Goal: Transaction & Acquisition: Purchase product/service

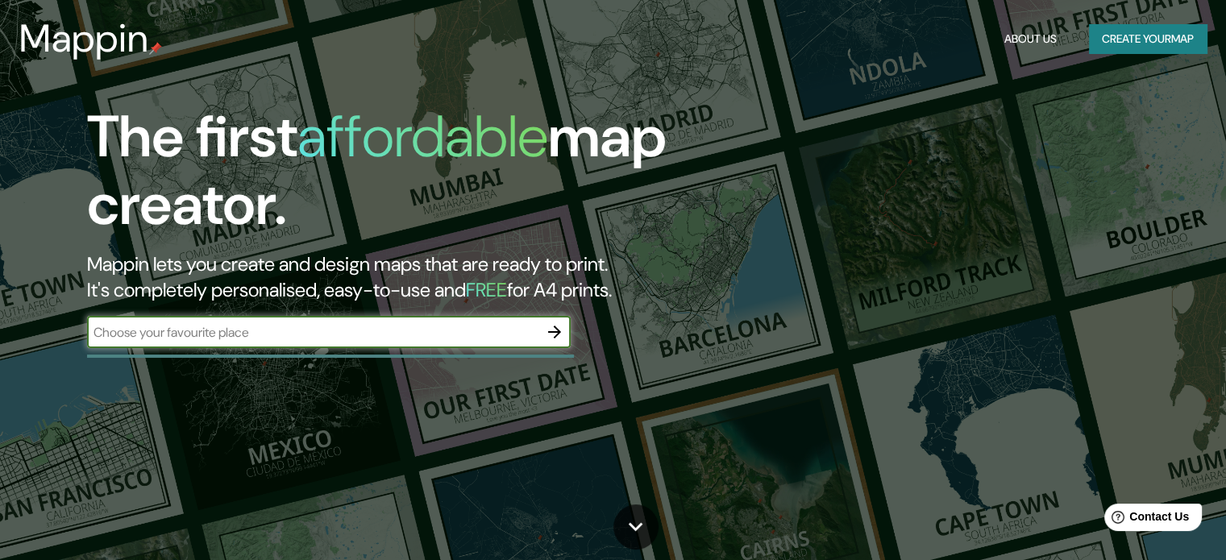
click at [347, 334] on input "text" at bounding box center [312, 332] width 451 height 19
type input "valencia"
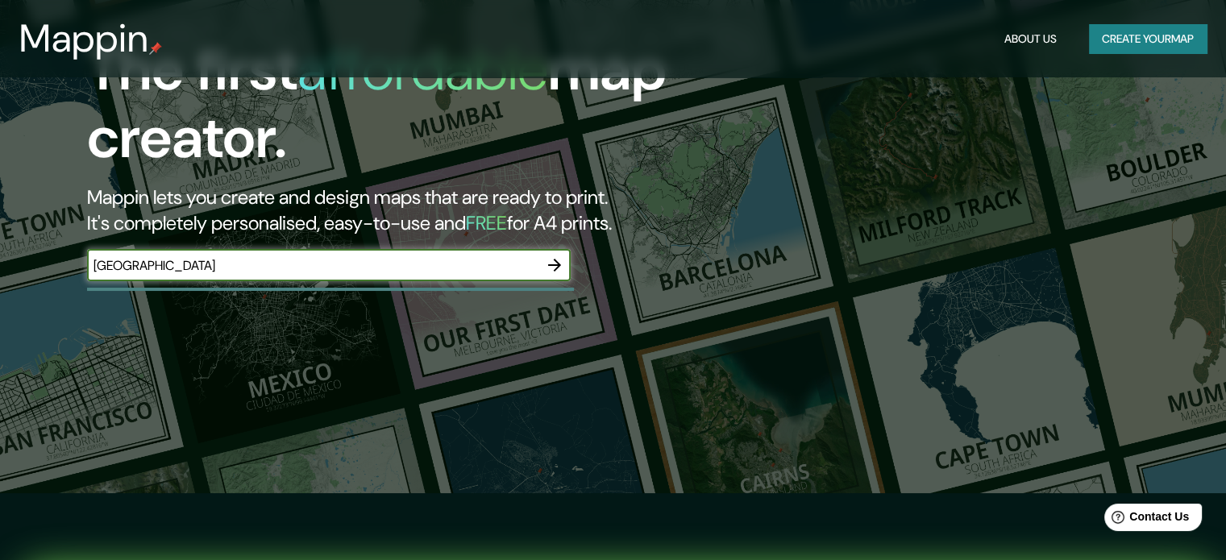
scroll to position [81, 0]
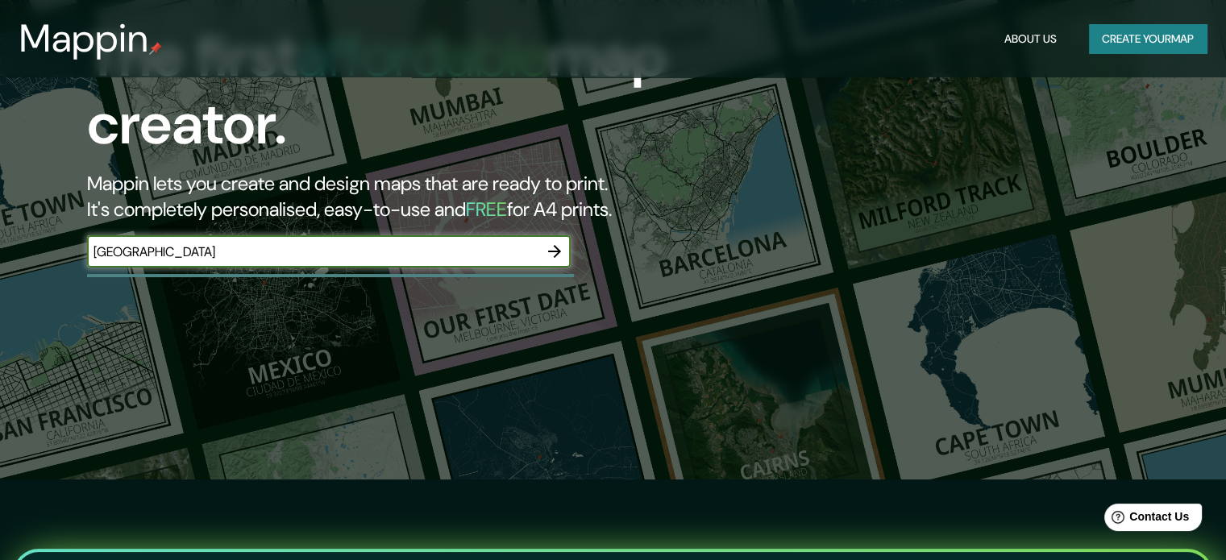
click at [555, 249] on icon "button" at bounding box center [554, 251] width 19 height 19
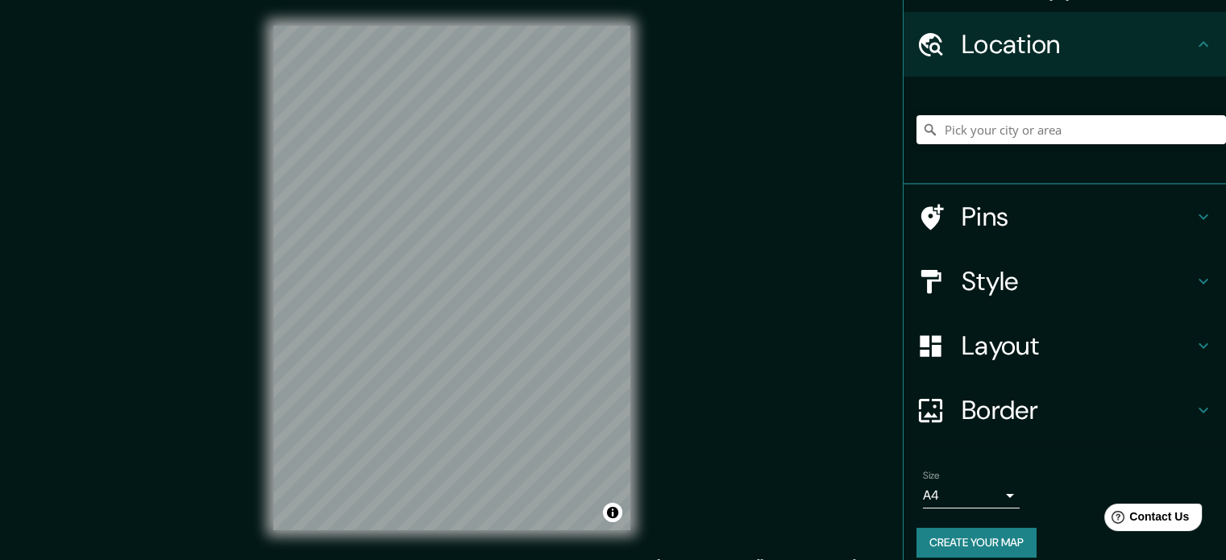
scroll to position [56, 0]
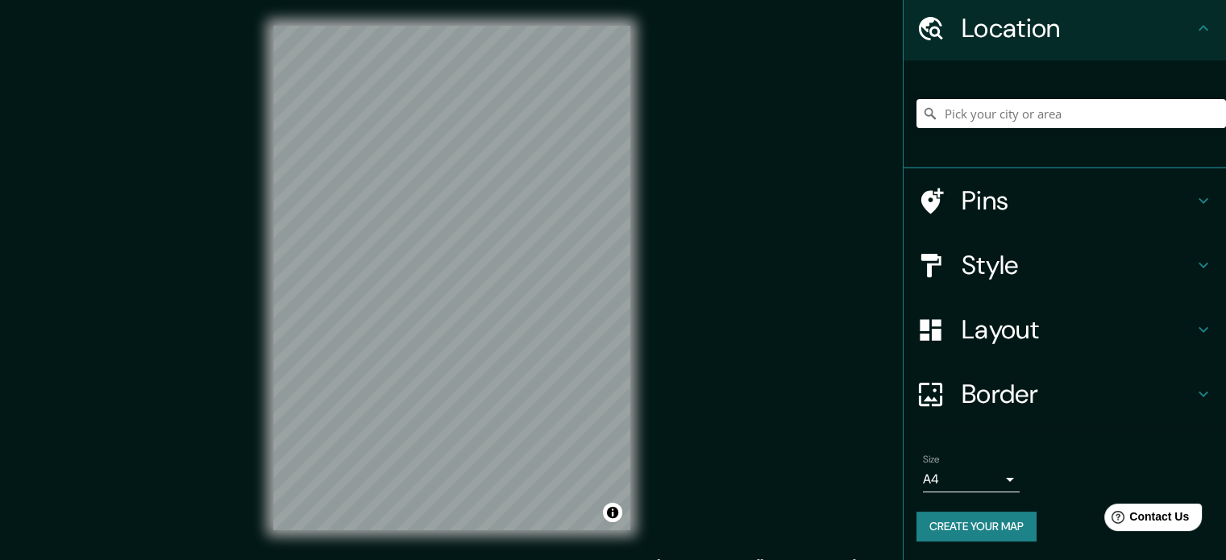
click at [995, 481] on body "Mappin Location Pins Style Layout Border Choose a border. Hint : you can make l…" at bounding box center [613, 280] width 1226 height 560
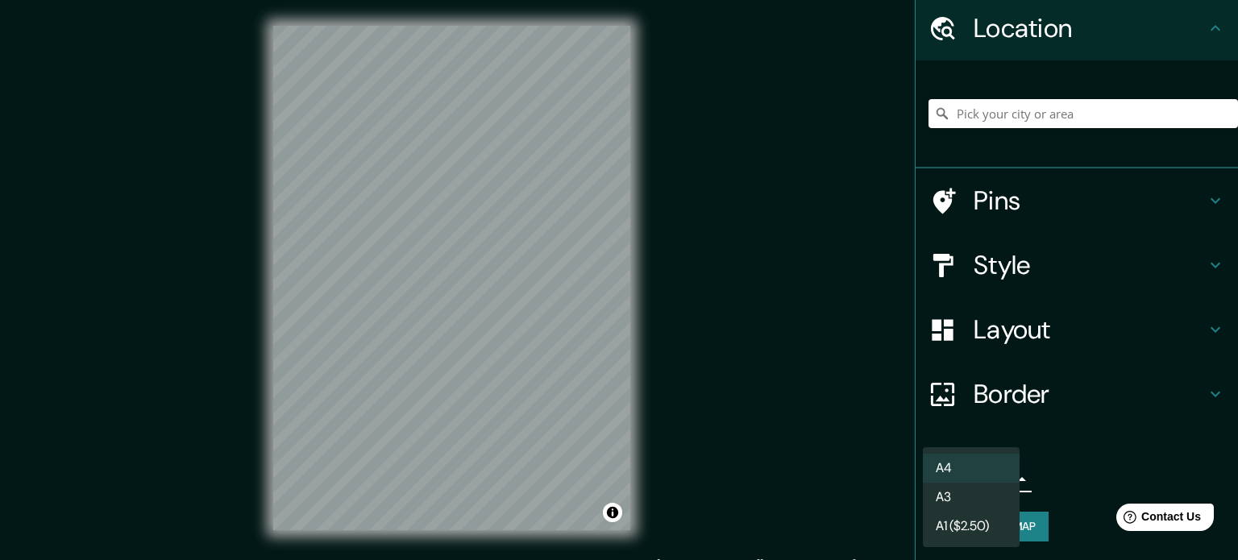
click at [979, 461] on li "A4" at bounding box center [971, 468] width 97 height 29
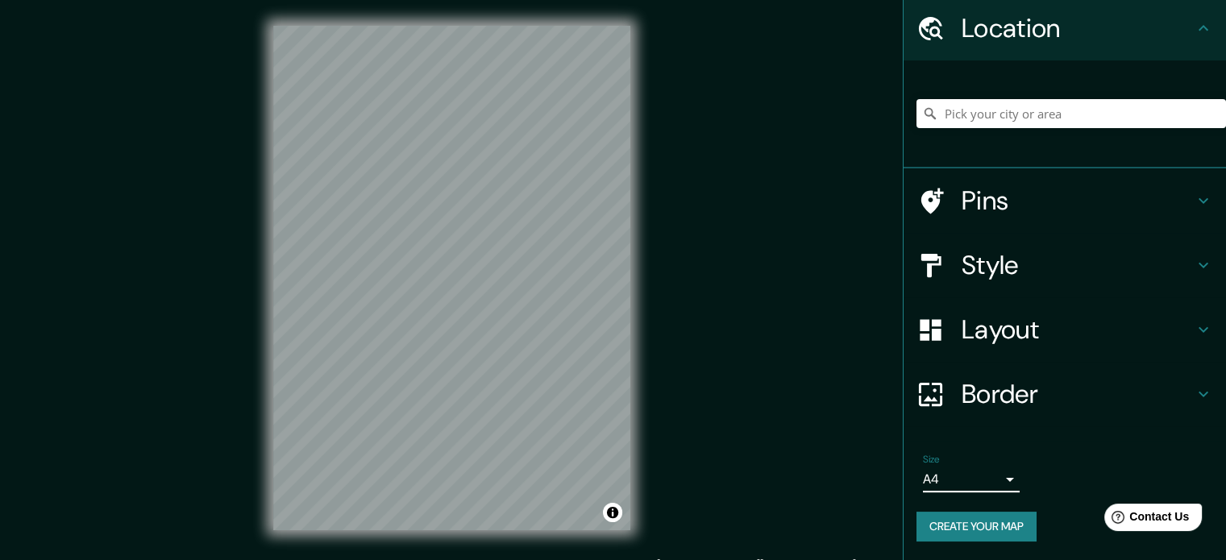
click at [1050, 386] on h4 "Border" at bounding box center [1078, 394] width 232 height 32
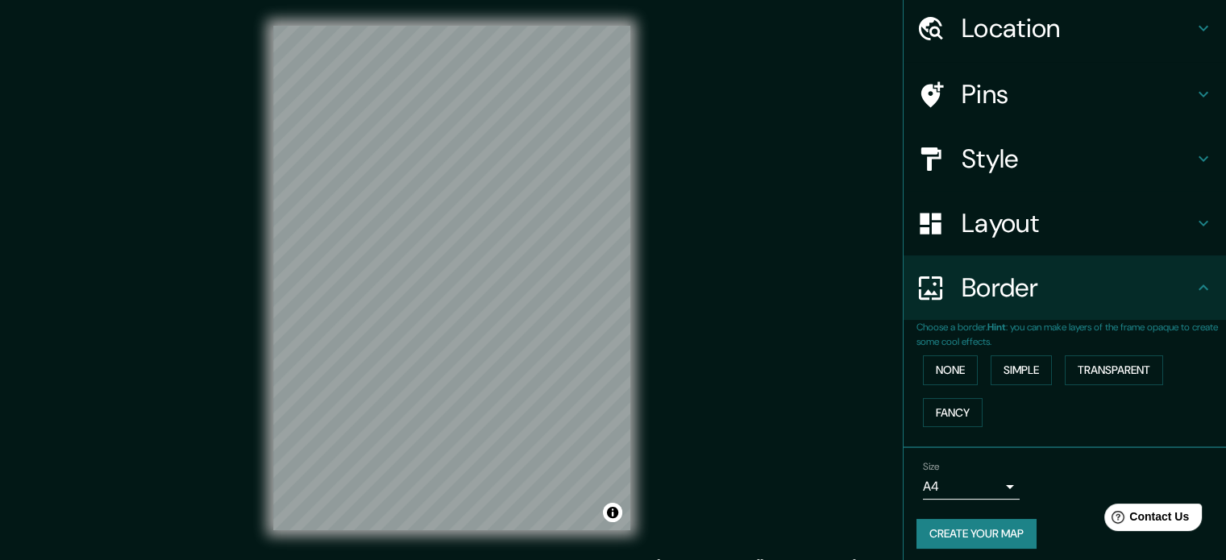
click at [1032, 217] on h4 "Layout" at bounding box center [1078, 223] width 232 height 32
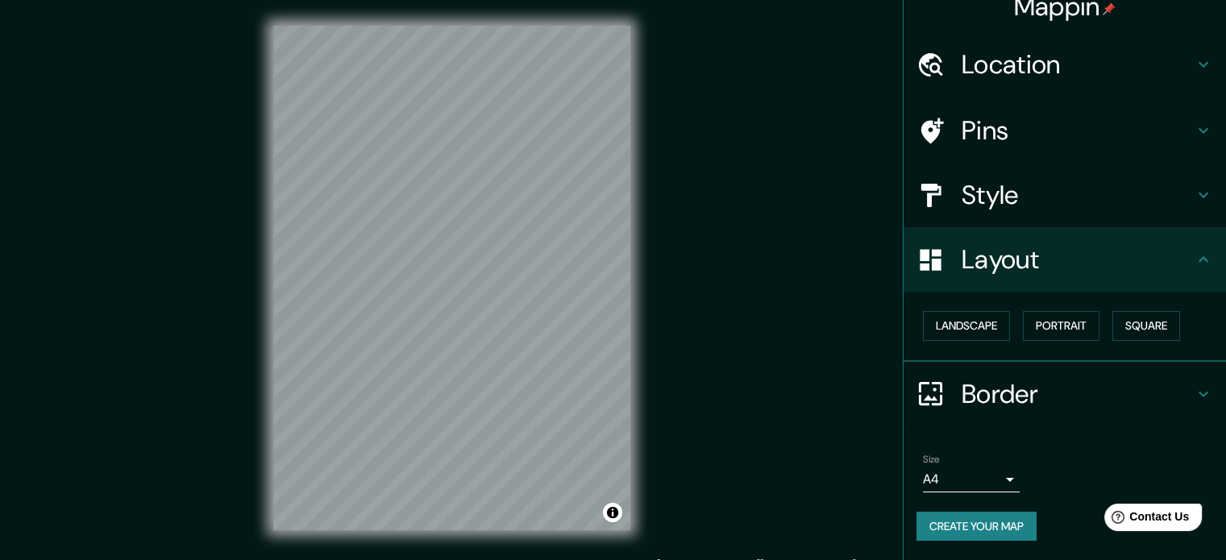
scroll to position [19, 0]
click at [975, 335] on button "Landscape" at bounding box center [966, 327] width 87 height 30
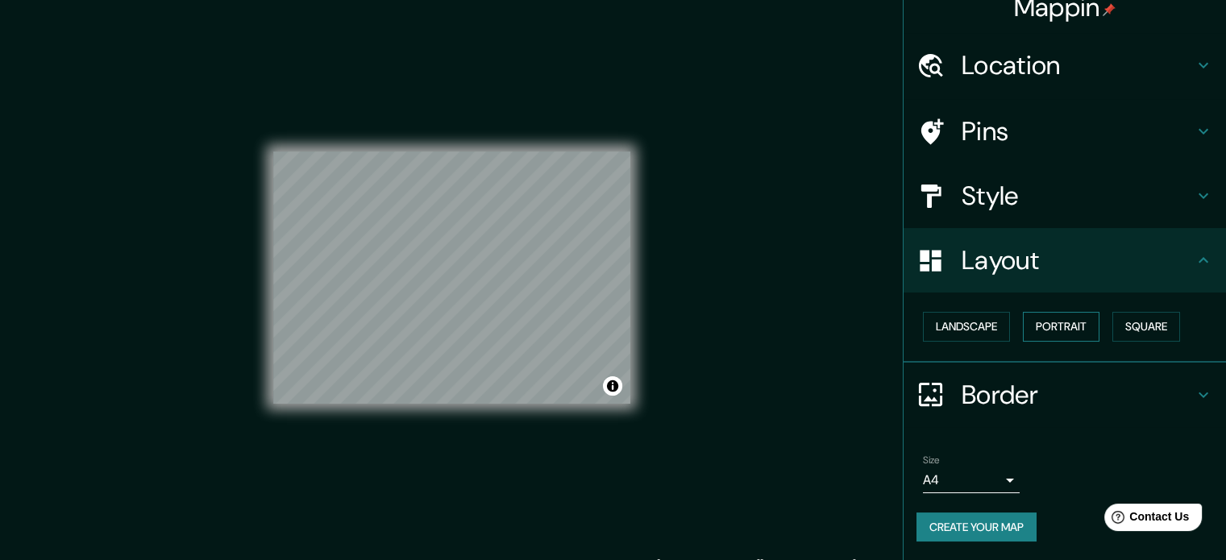
click at [1055, 333] on button "Portrait" at bounding box center [1061, 327] width 77 height 30
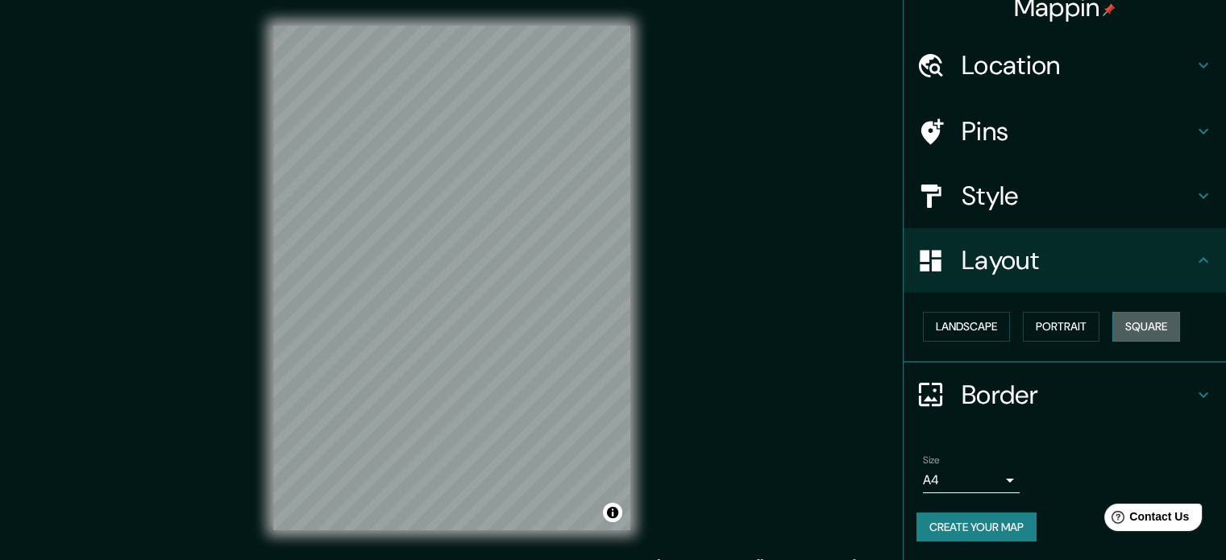
click at [1160, 324] on button "Square" at bounding box center [1146, 327] width 68 height 30
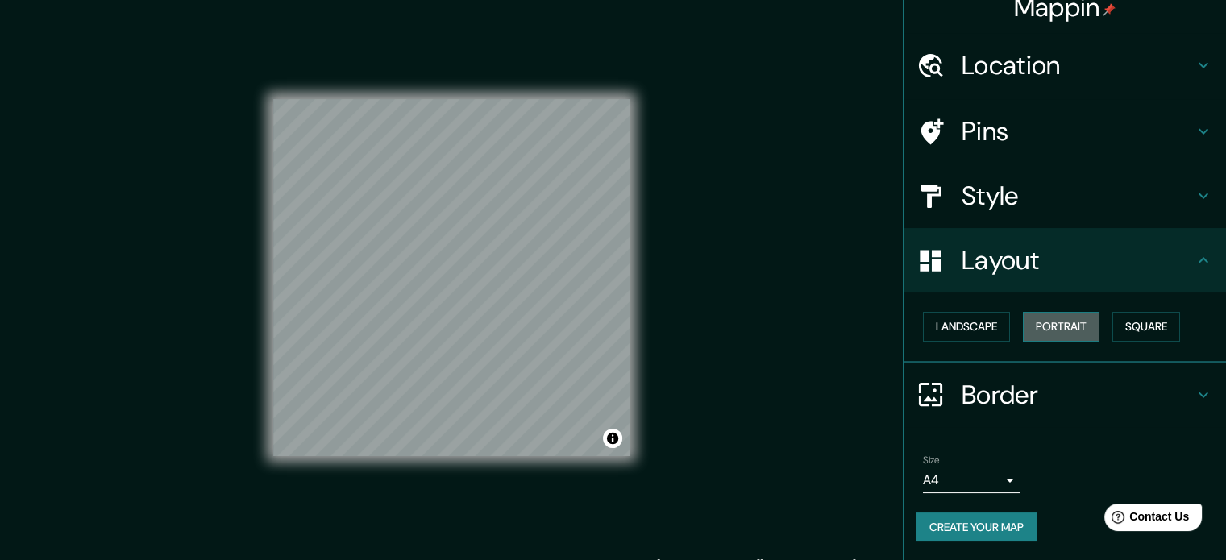
click at [1035, 328] on button "Portrait" at bounding box center [1061, 327] width 77 height 30
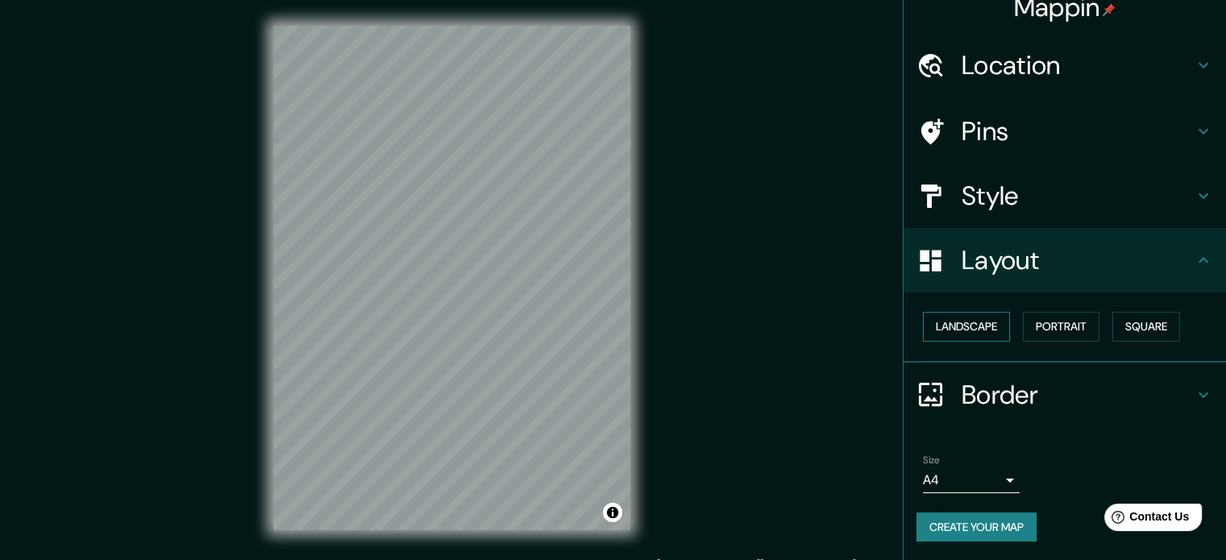
click at [983, 332] on button "Landscape" at bounding box center [966, 327] width 87 height 30
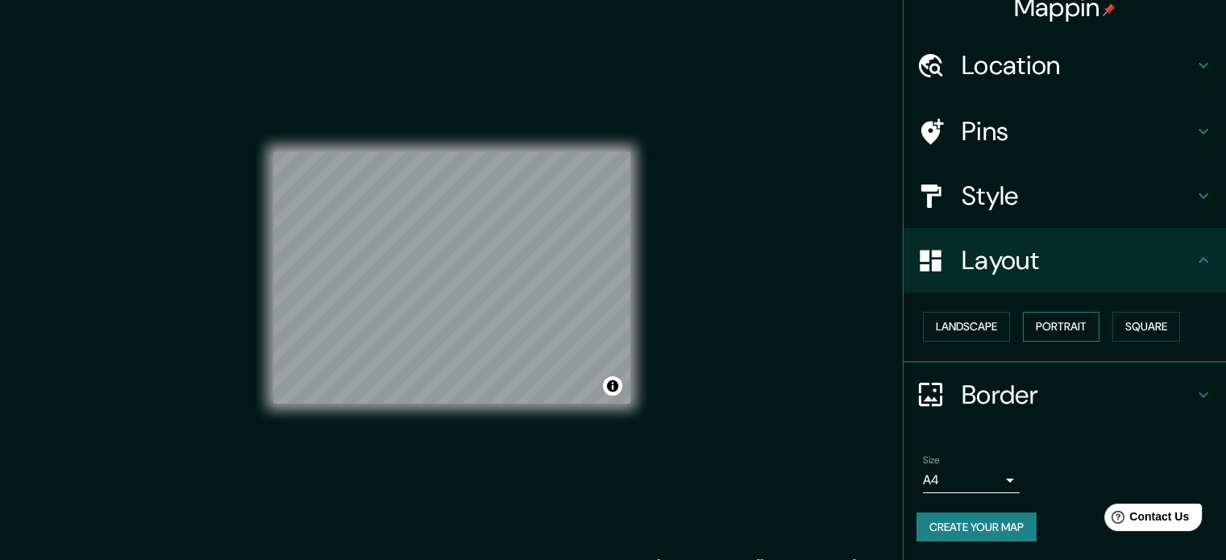
click at [1059, 323] on button "Portrait" at bounding box center [1061, 327] width 77 height 30
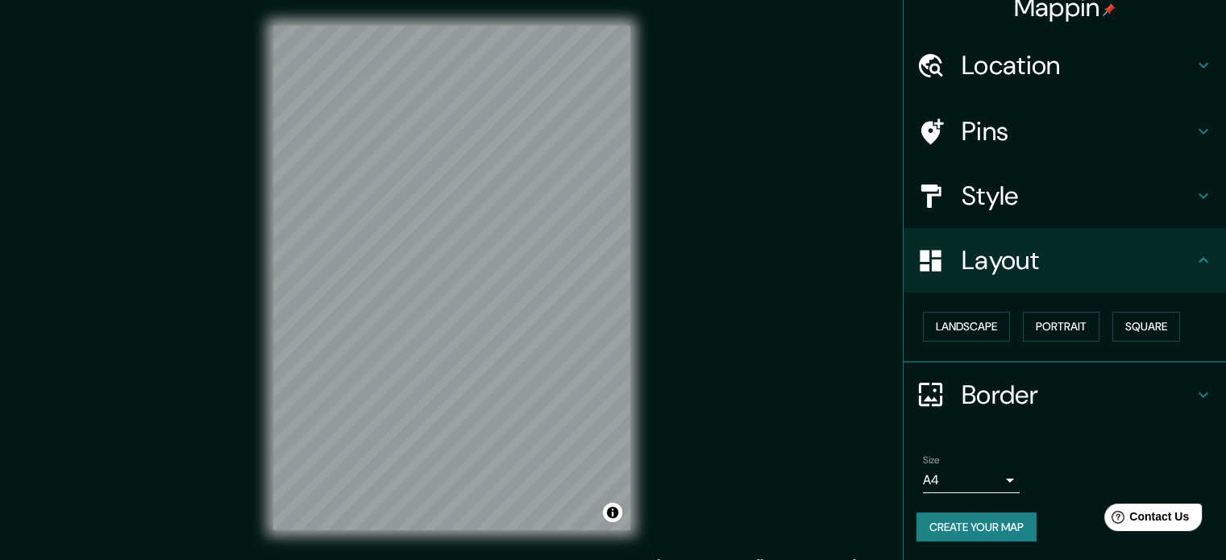
click at [638, 352] on div "© Mapbox © OpenStreetMap Improve this map" at bounding box center [451, 278] width 409 height 556
click at [1035, 333] on button "Portrait" at bounding box center [1061, 327] width 77 height 30
click at [1123, 328] on button "Square" at bounding box center [1146, 327] width 68 height 30
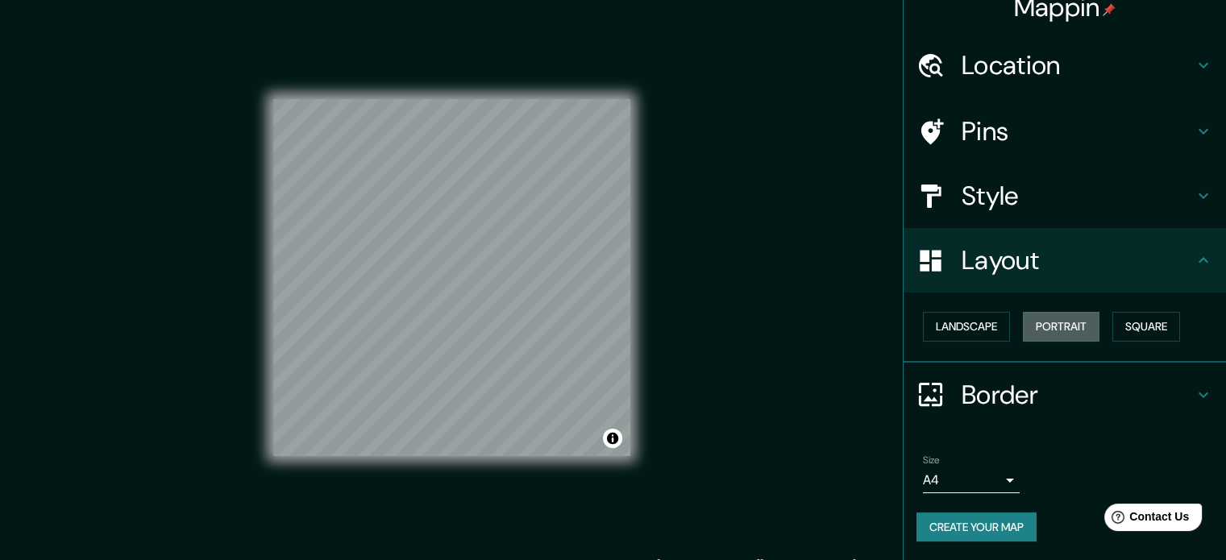
click at [1045, 328] on button "Portrait" at bounding box center [1061, 327] width 77 height 30
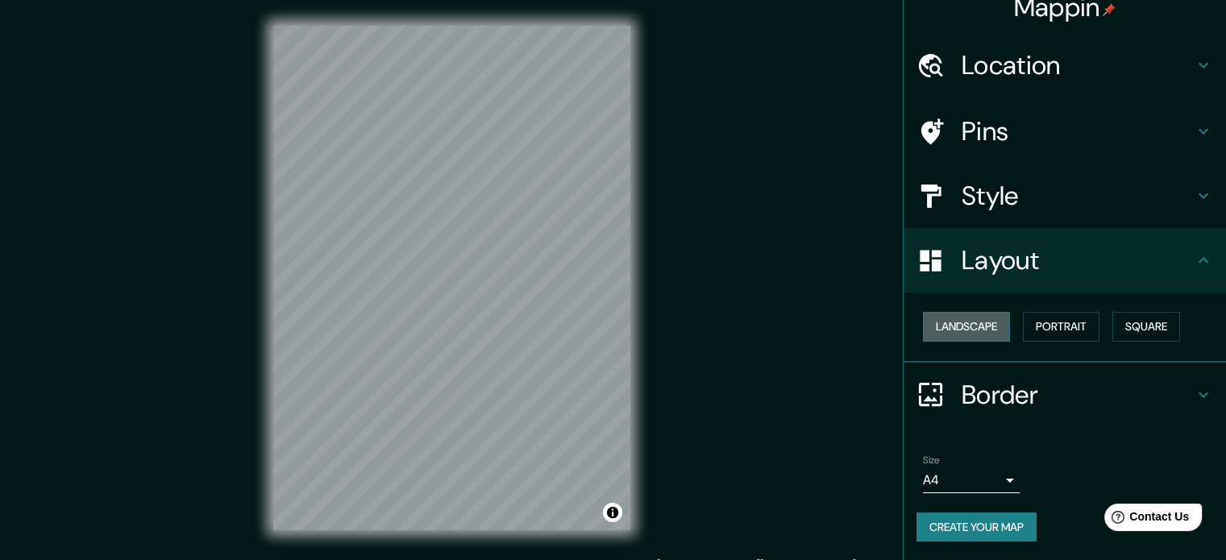
click at [948, 329] on button "Landscape" at bounding box center [966, 327] width 87 height 30
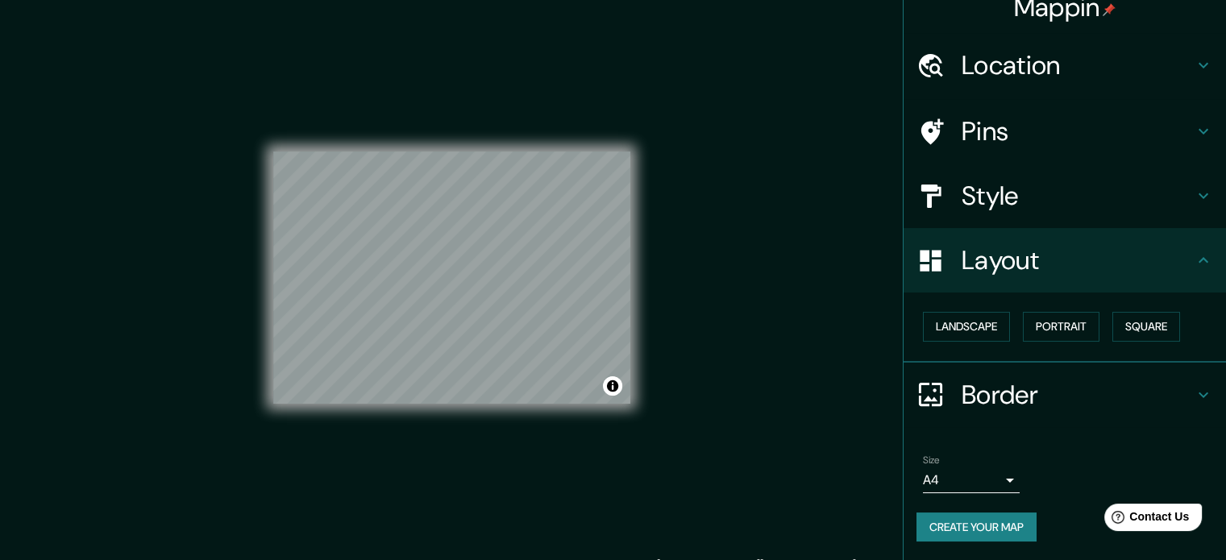
click at [712, 209] on div "Mappin Location Pins Style Layout Landscape Portrait Square Border Choose a bor…" at bounding box center [613, 291] width 1226 height 582
click at [979, 77] on h4 "Location" at bounding box center [1078, 65] width 232 height 32
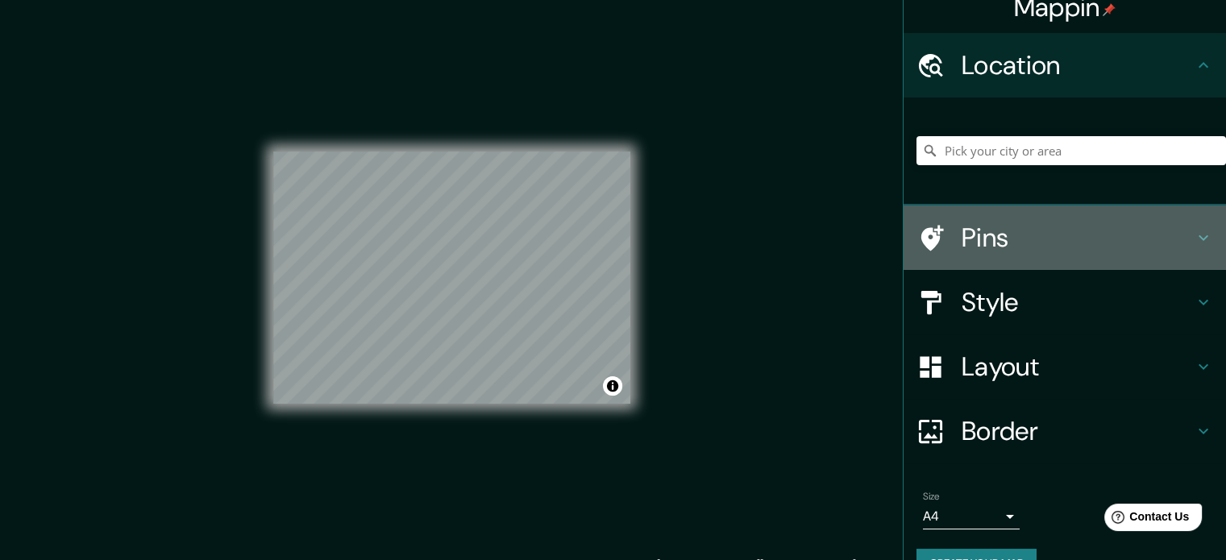
click at [1028, 235] on h4 "Pins" at bounding box center [1078, 238] width 232 height 32
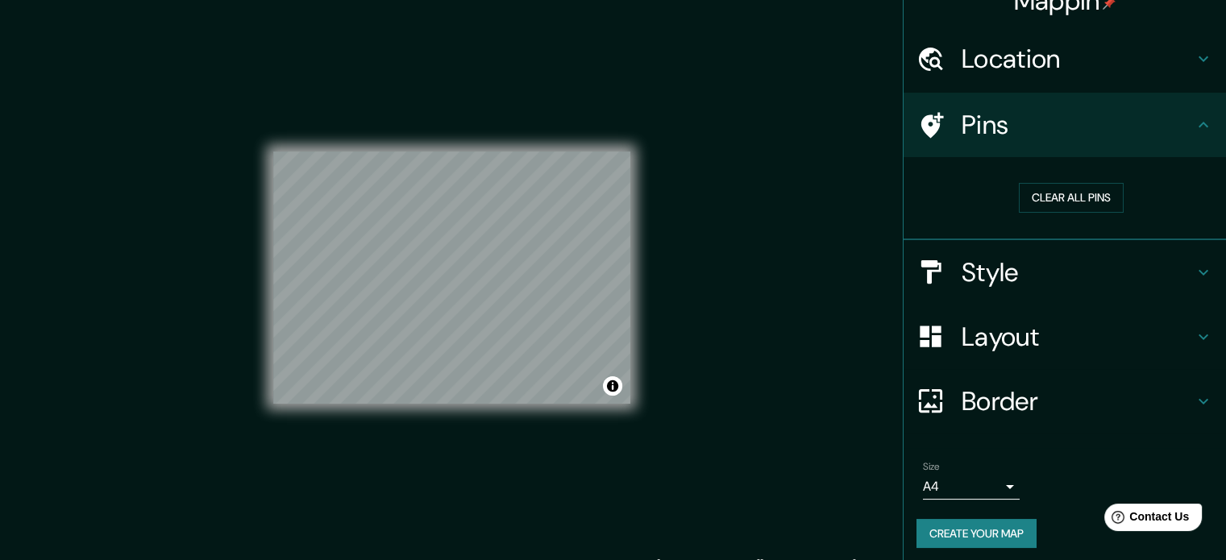
scroll to position [31, 0]
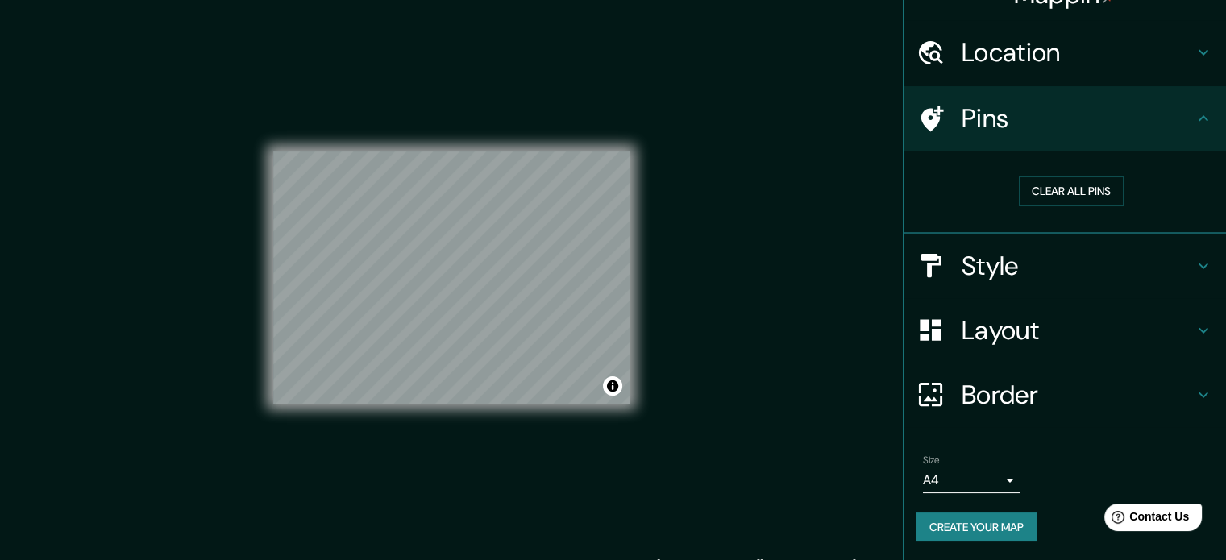
click at [1017, 384] on h4 "Border" at bounding box center [1078, 395] width 232 height 32
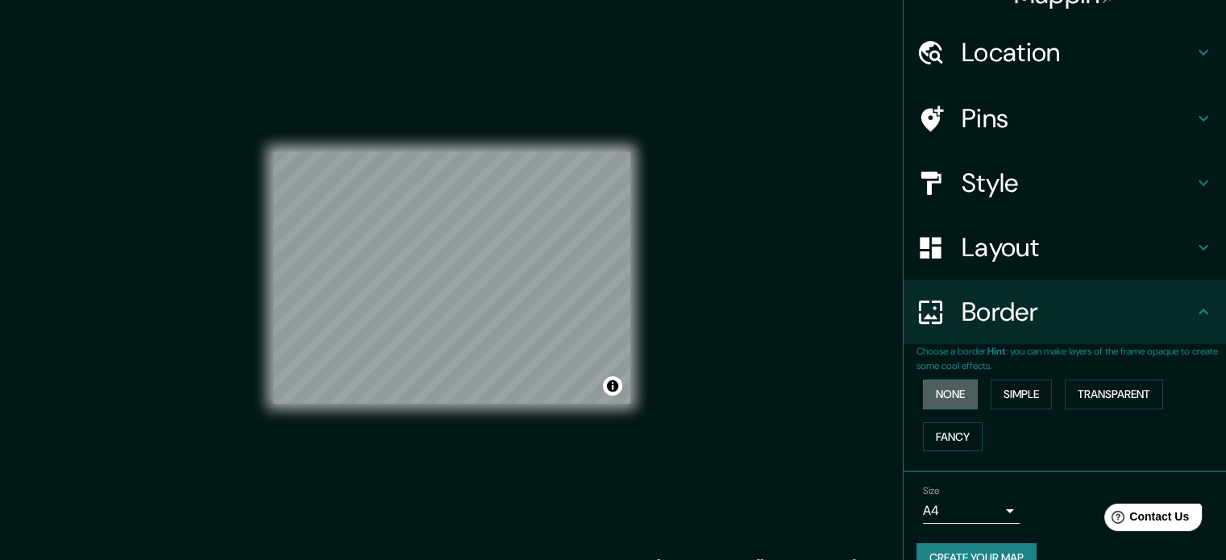
click at [947, 394] on button "None" at bounding box center [950, 395] width 55 height 30
click at [1035, 395] on button "Simple" at bounding box center [1021, 395] width 61 height 30
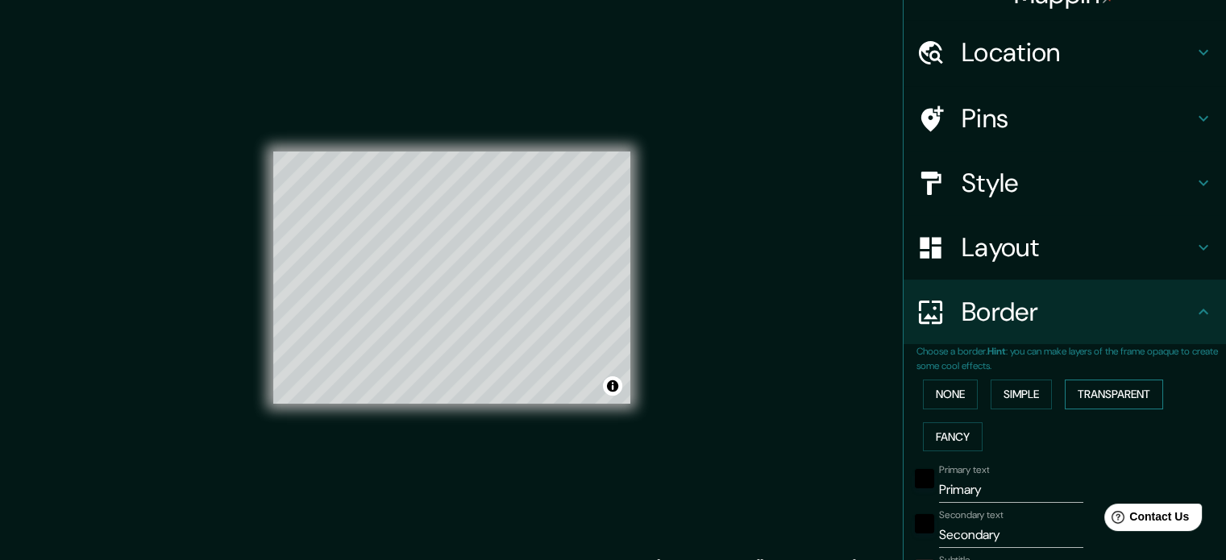
click at [1084, 390] on button "Transparent" at bounding box center [1114, 395] width 98 height 30
click at [954, 433] on button "Fancy" at bounding box center [953, 437] width 60 height 30
click at [937, 398] on button "None" at bounding box center [950, 395] width 55 height 30
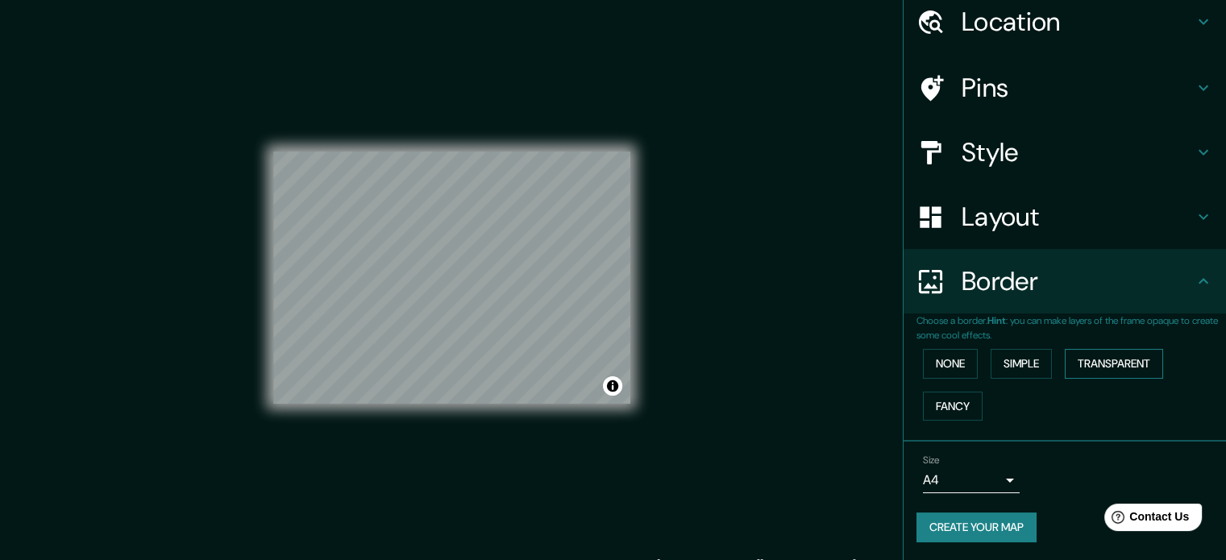
scroll to position [0, 0]
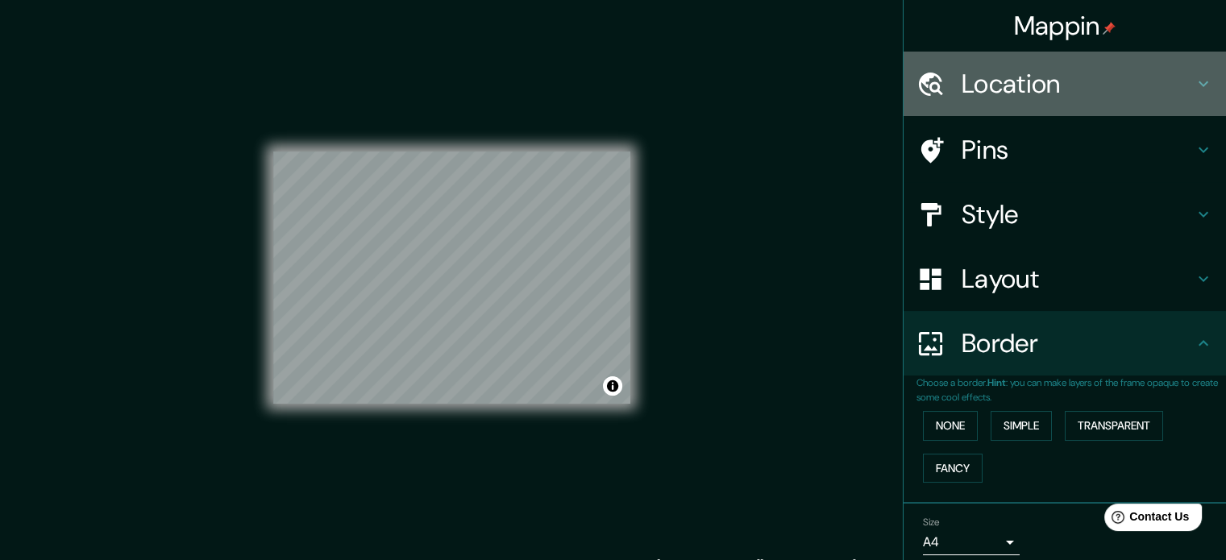
click at [1169, 88] on h4 "Location" at bounding box center [1078, 84] width 232 height 32
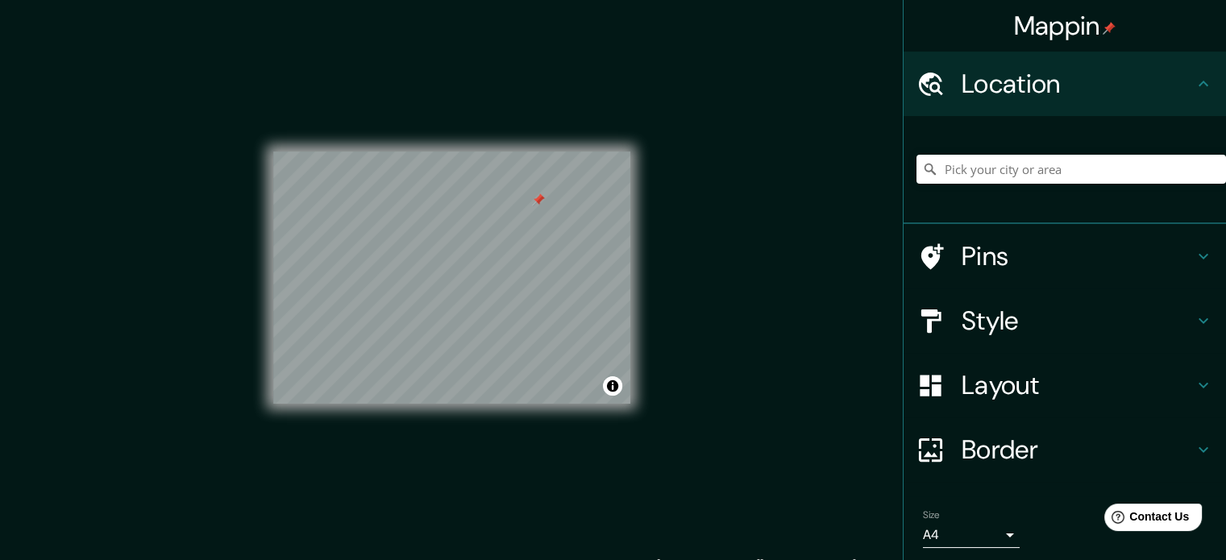
click at [542, 201] on div at bounding box center [538, 199] width 13 height 13
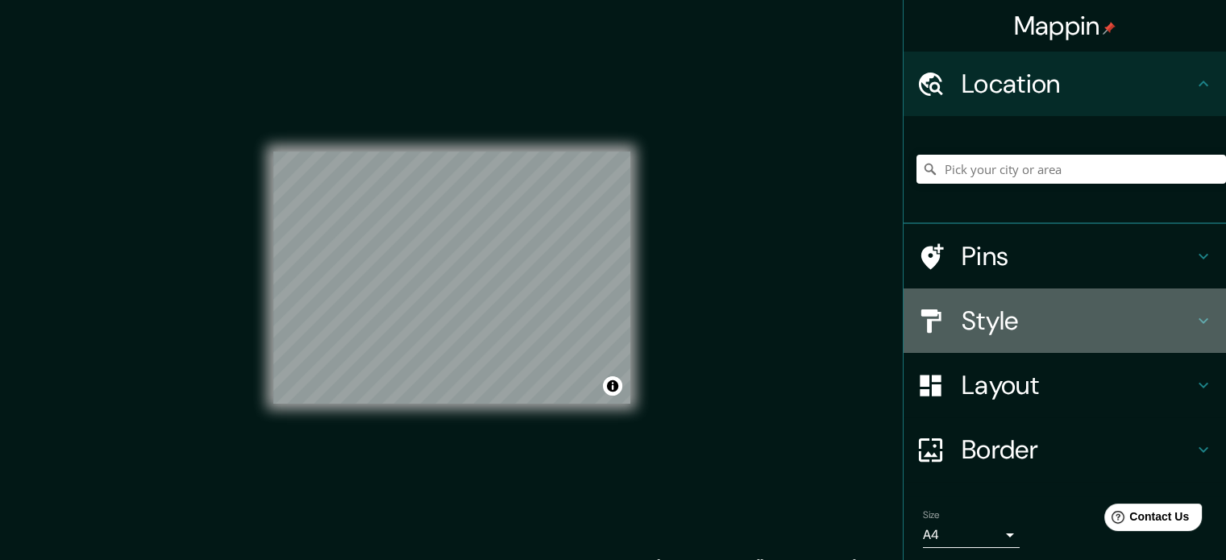
click at [1006, 330] on h4 "Style" at bounding box center [1078, 321] width 232 height 32
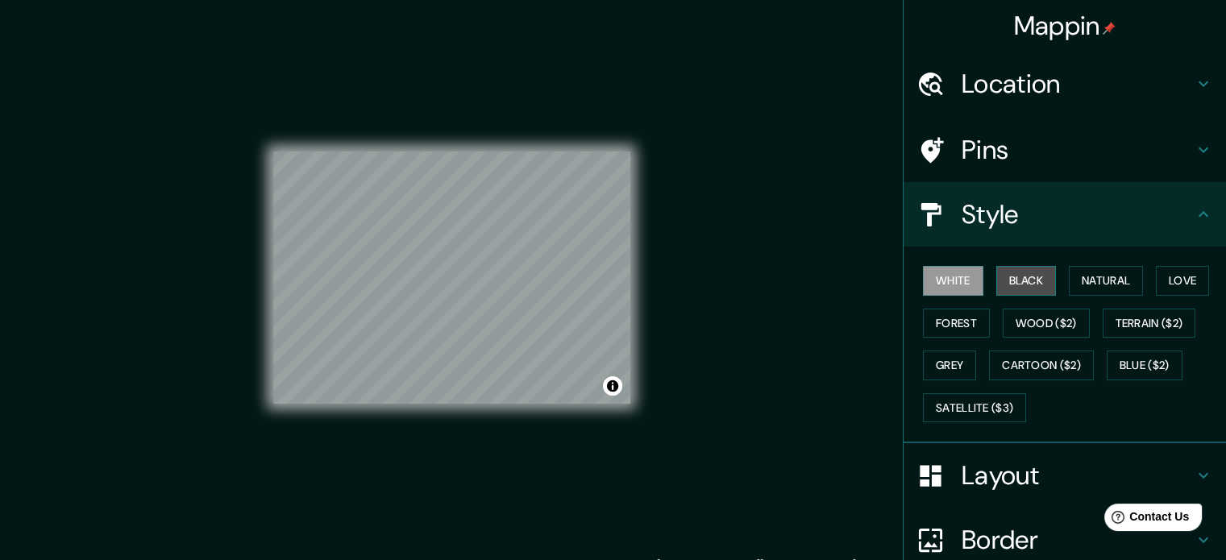
click at [1004, 275] on button "Black" at bounding box center [1026, 281] width 60 height 30
click at [950, 279] on button "White" at bounding box center [953, 281] width 60 height 30
click at [613, 384] on button "Toggle attribution" at bounding box center [612, 385] width 19 height 19
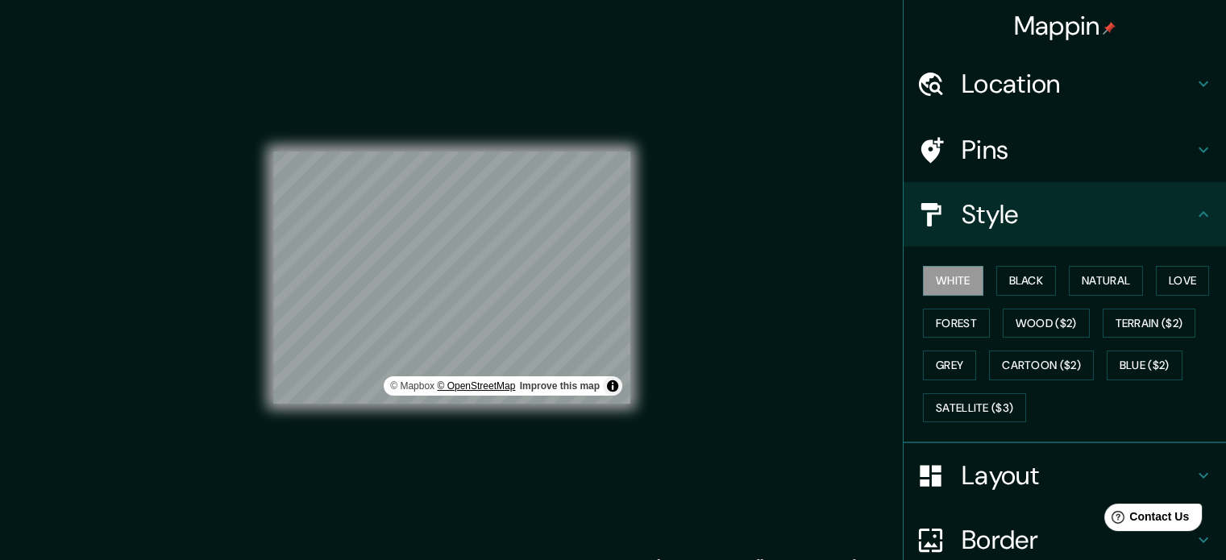
click at [493, 384] on link "© OpenStreetMap" at bounding box center [476, 385] width 78 height 11
click at [1027, 281] on button "Black" at bounding box center [1026, 281] width 60 height 30
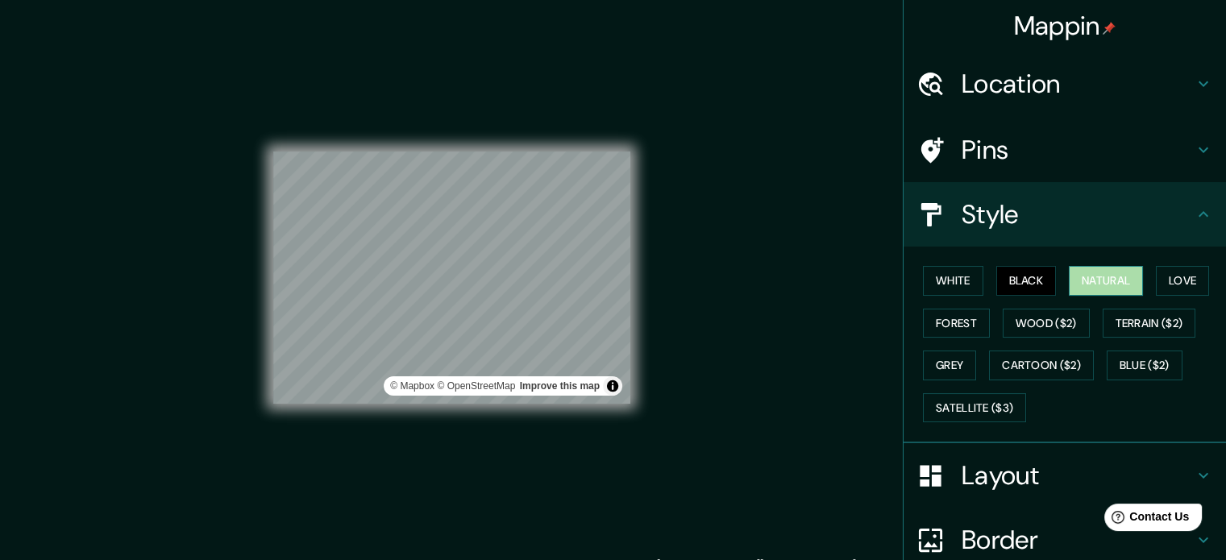
click at [1104, 276] on button "Natural" at bounding box center [1106, 281] width 74 height 30
click at [1178, 278] on button "Love" at bounding box center [1182, 281] width 53 height 30
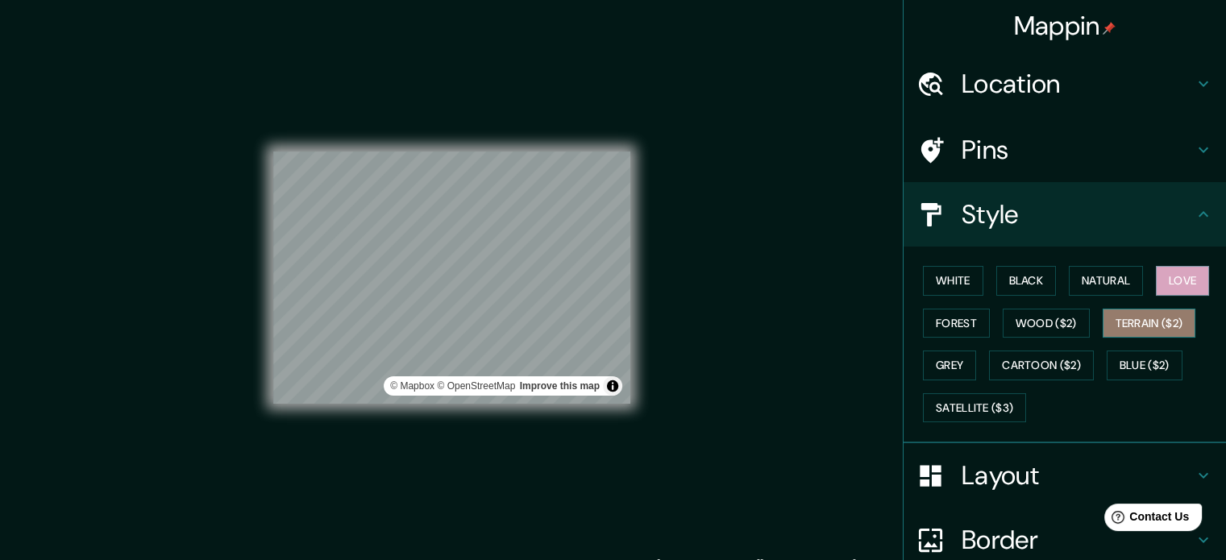
click at [1157, 326] on button "Terrain ($2)" at bounding box center [1149, 324] width 93 height 30
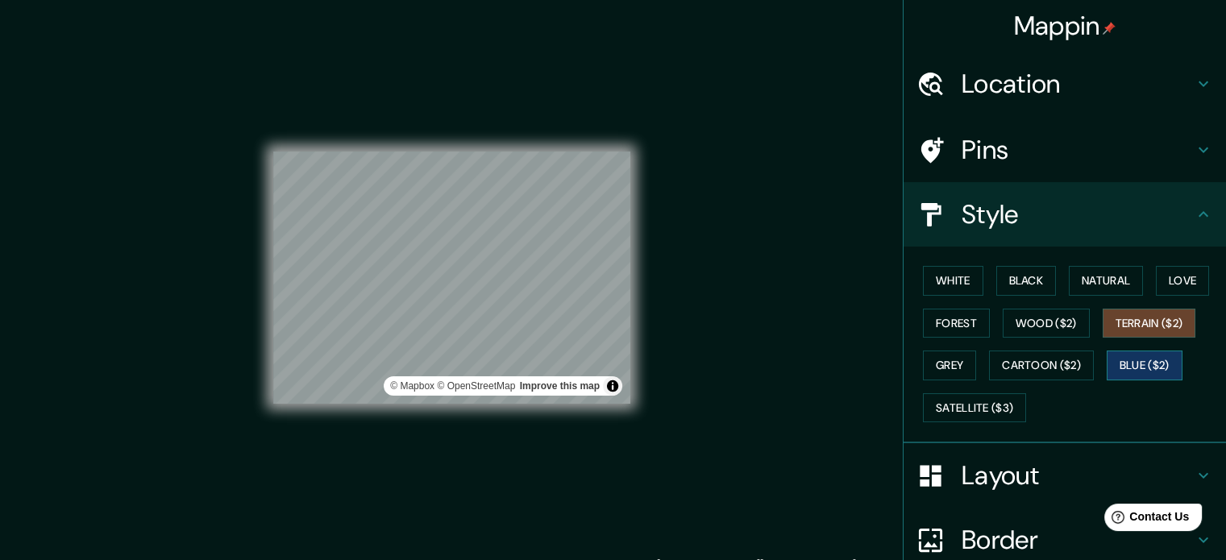
click at [1143, 364] on button "Blue ($2)" at bounding box center [1145, 366] width 76 height 30
click at [1041, 366] on button "Cartoon ($2)" at bounding box center [1041, 366] width 105 height 30
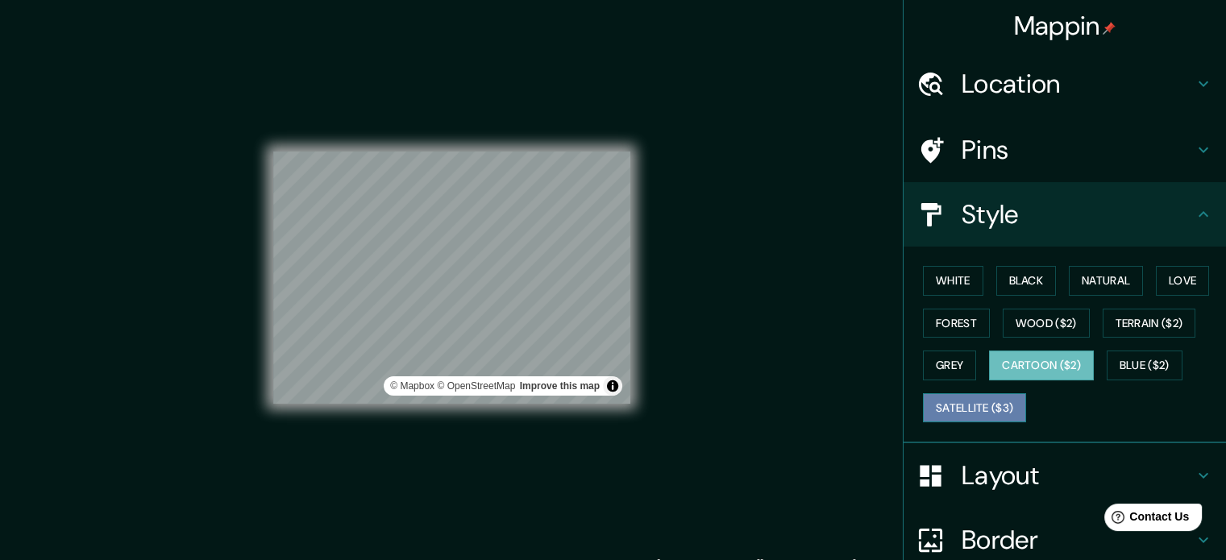
click at [969, 404] on button "Satellite ($3)" at bounding box center [974, 408] width 103 height 30
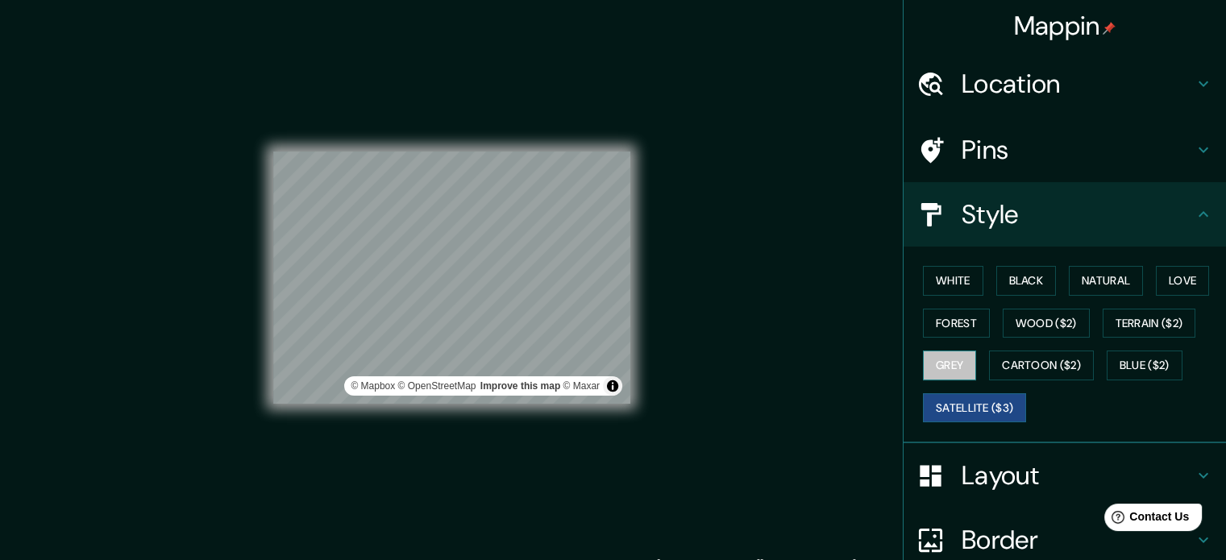
click at [936, 359] on button "Grey" at bounding box center [949, 366] width 53 height 30
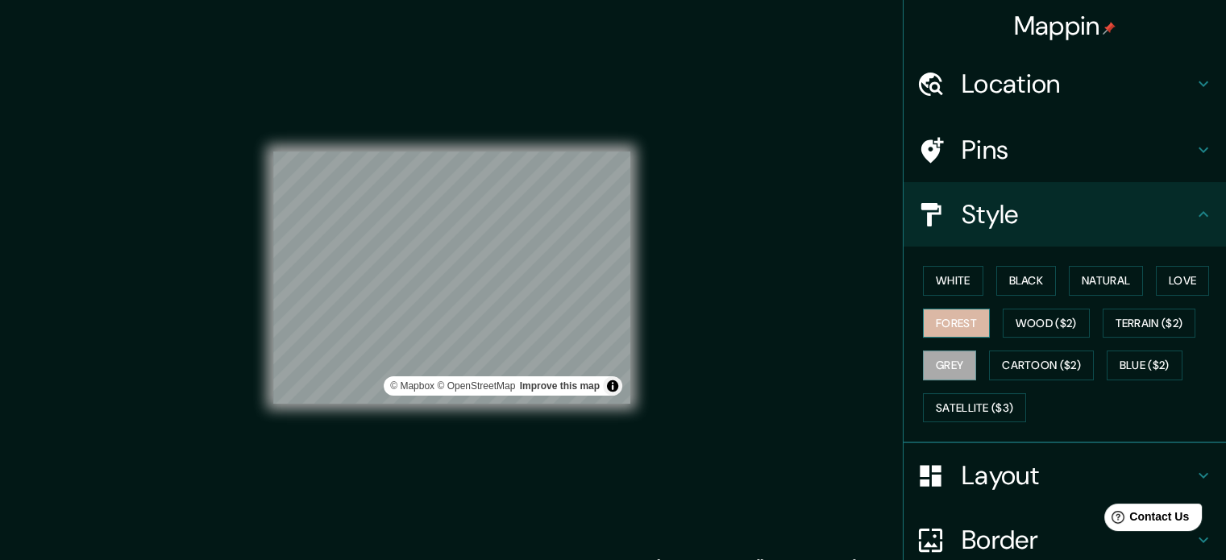
click at [933, 325] on button "Forest" at bounding box center [956, 324] width 67 height 30
click at [935, 276] on button "White" at bounding box center [953, 281] width 60 height 30
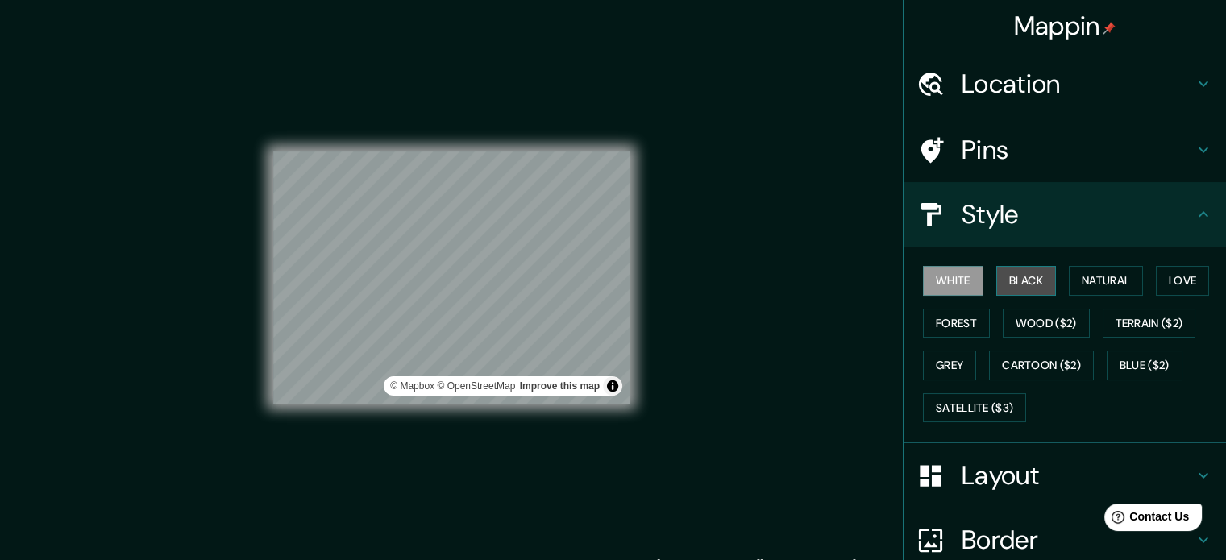
click at [1010, 285] on button "Black" at bounding box center [1026, 281] width 60 height 30
click at [931, 285] on button "White" at bounding box center [953, 281] width 60 height 30
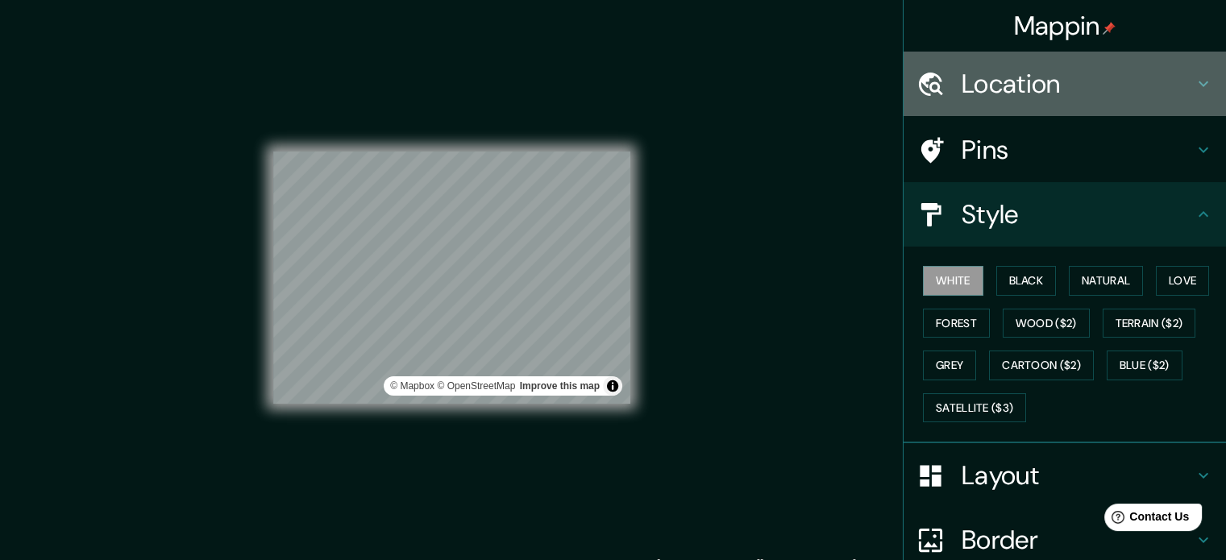
click at [1014, 86] on h4 "Location" at bounding box center [1078, 84] width 232 height 32
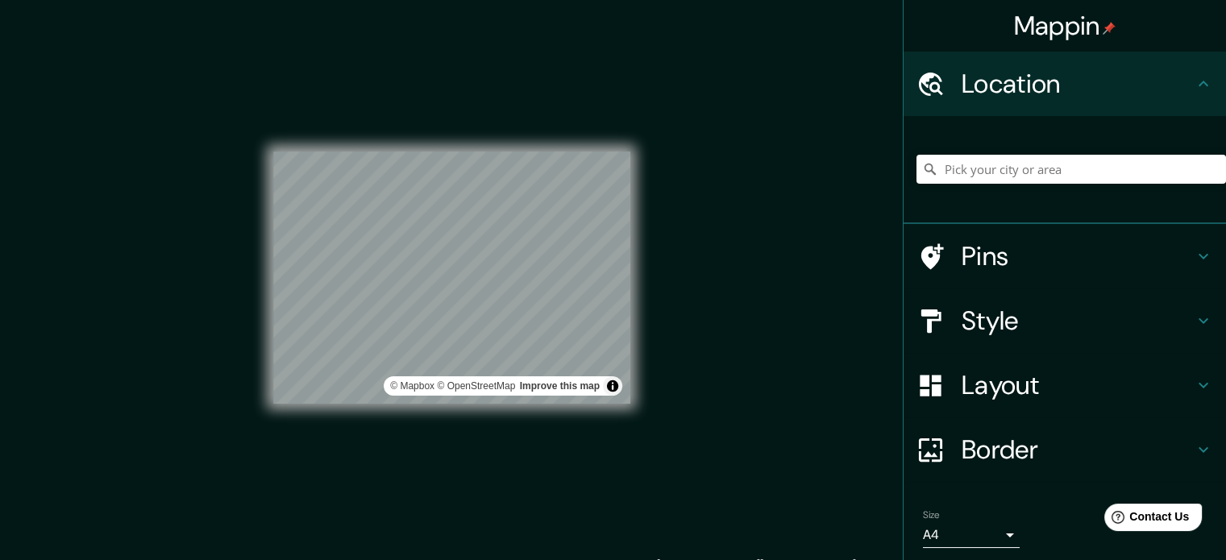
click at [1014, 86] on h4 "Location" at bounding box center [1078, 84] width 232 height 32
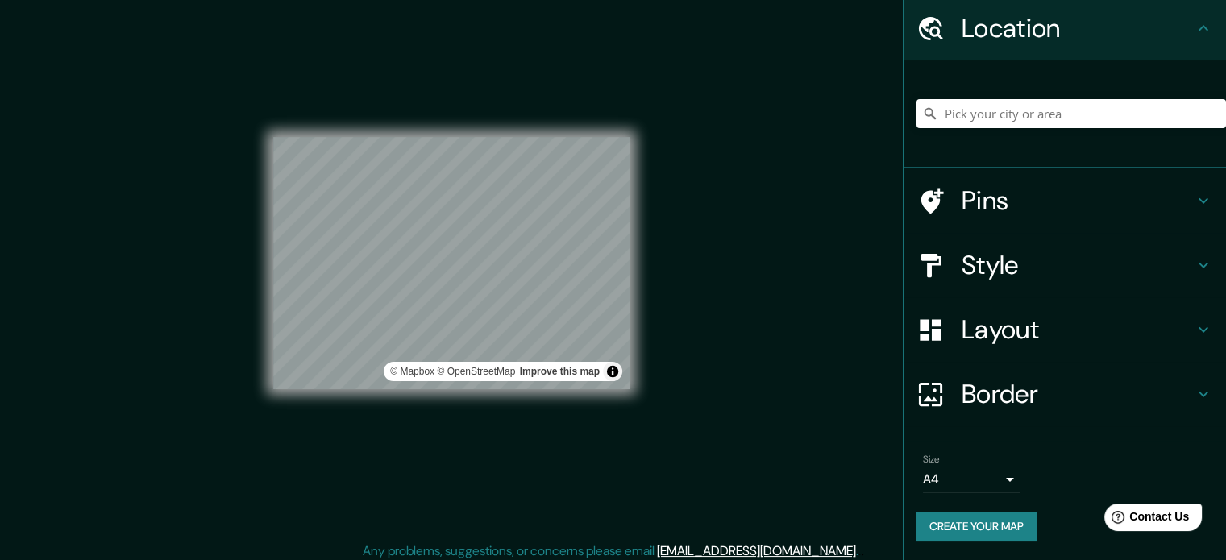
scroll to position [21, 0]
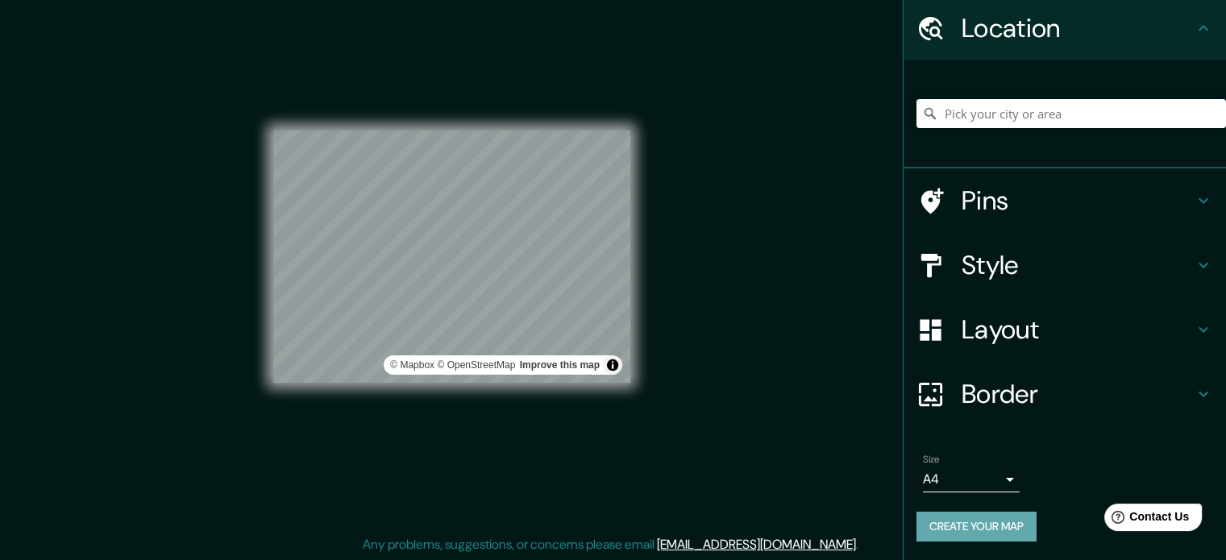
click at [974, 530] on button "Create your map" at bounding box center [976, 527] width 120 height 30
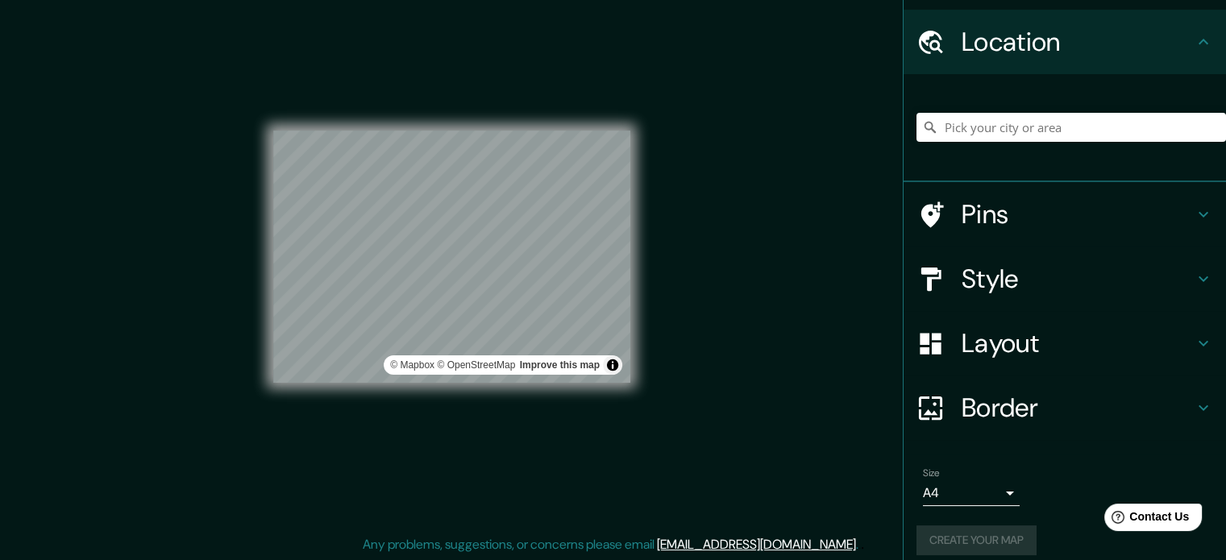
scroll to position [56, 0]
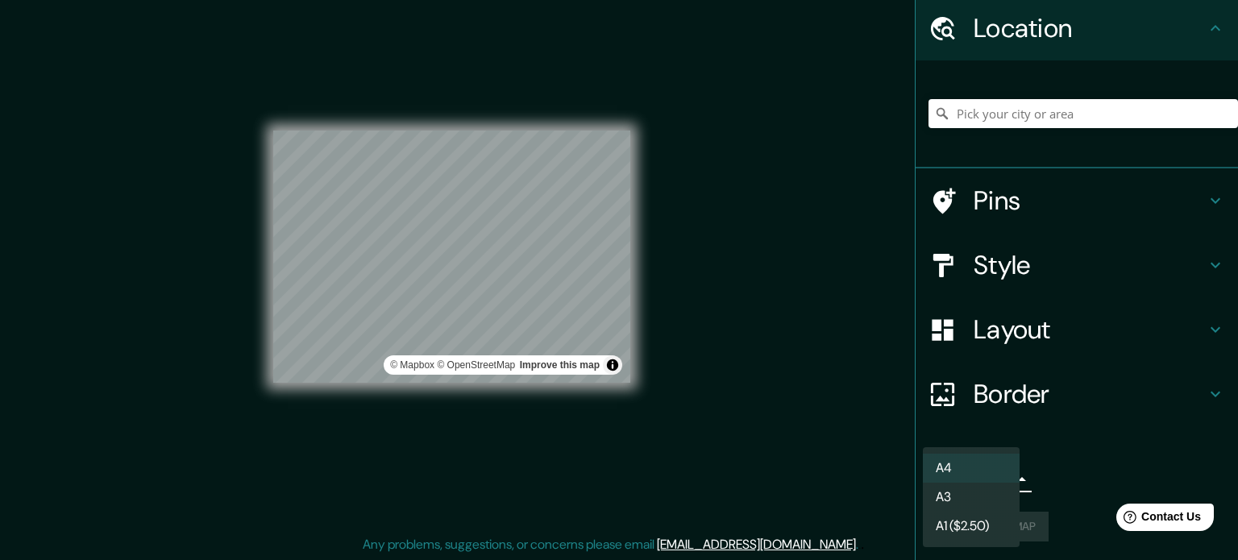
click at [999, 472] on body "Mappin Location Pins Style Layout Border Choose a border. Hint : you can make l…" at bounding box center [619, 259] width 1238 height 560
click at [963, 468] on li "A4" at bounding box center [971, 468] width 97 height 29
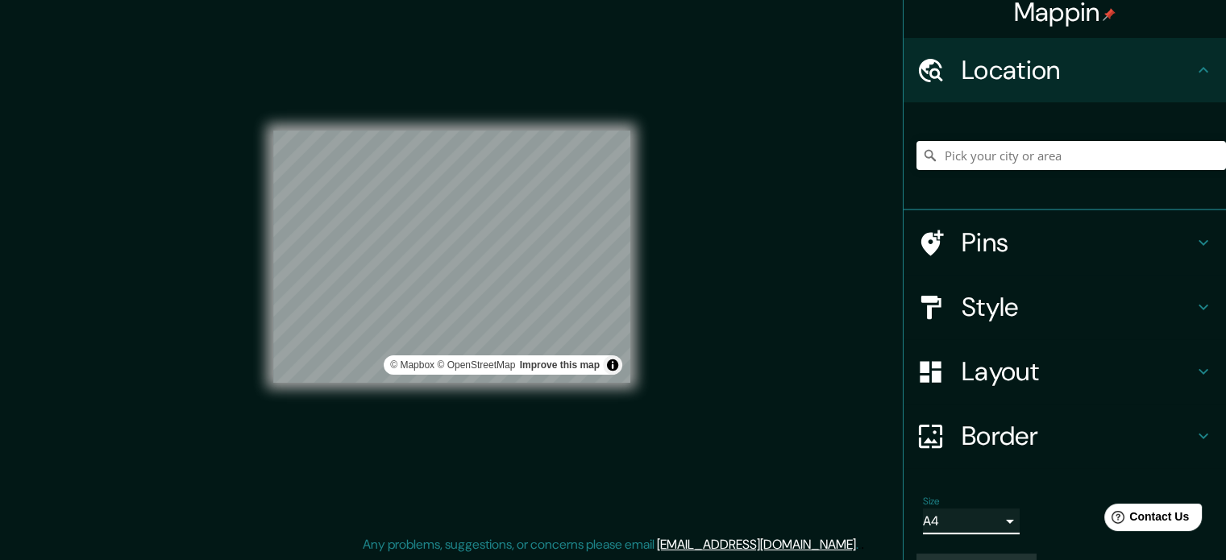
scroll to position [0, 0]
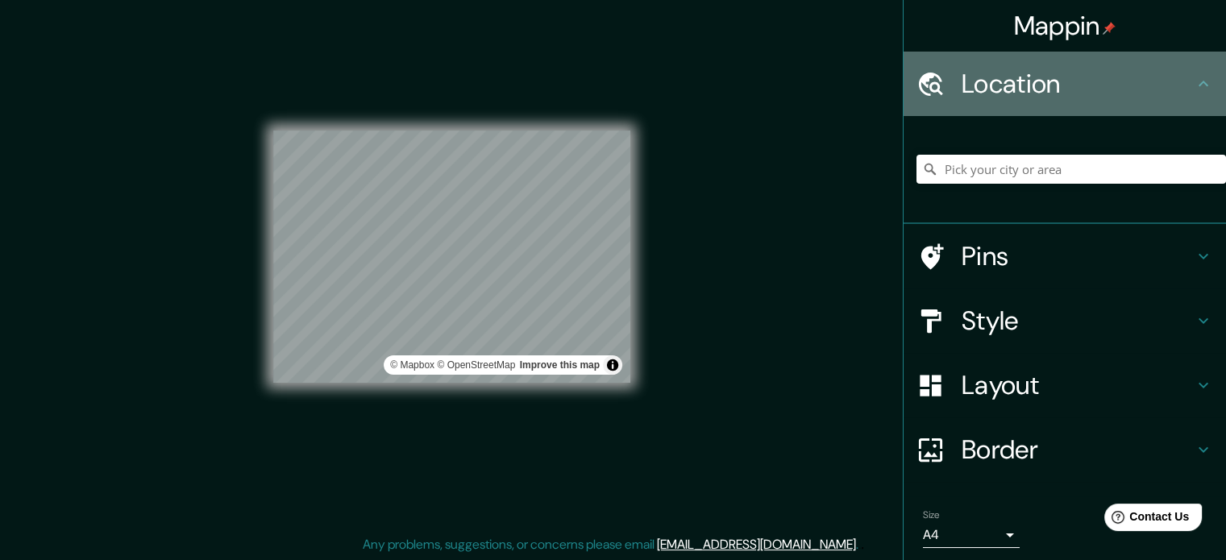
click at [1051, 79] on h4 "Location" at bounding box center [1078, 84] width 232 height 32
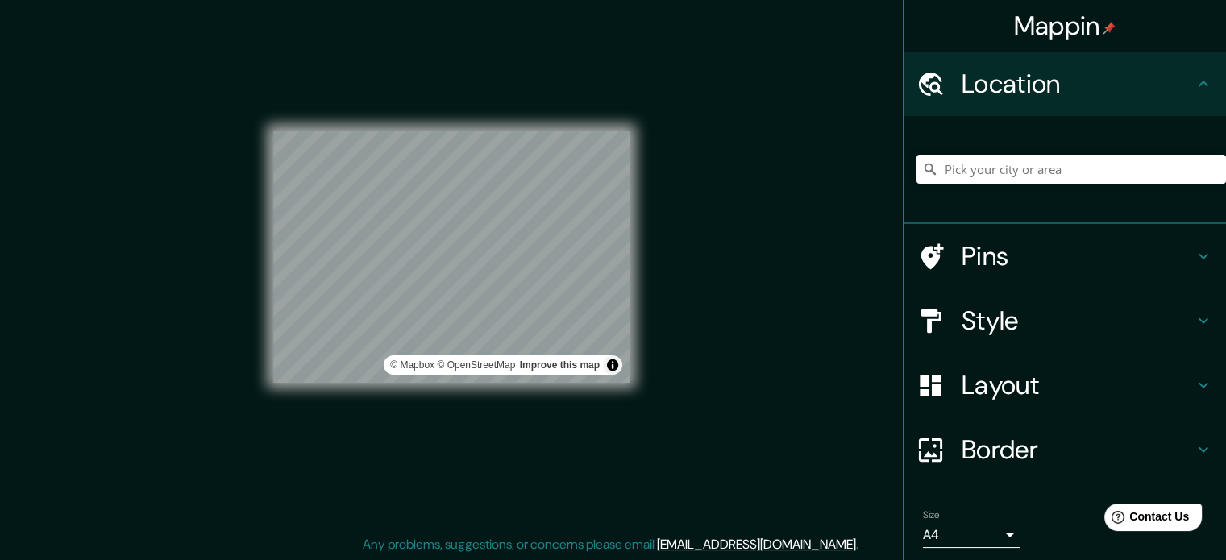
click at [1194, 86] on icon at bounding box center [1203, 83] width 19 height 19
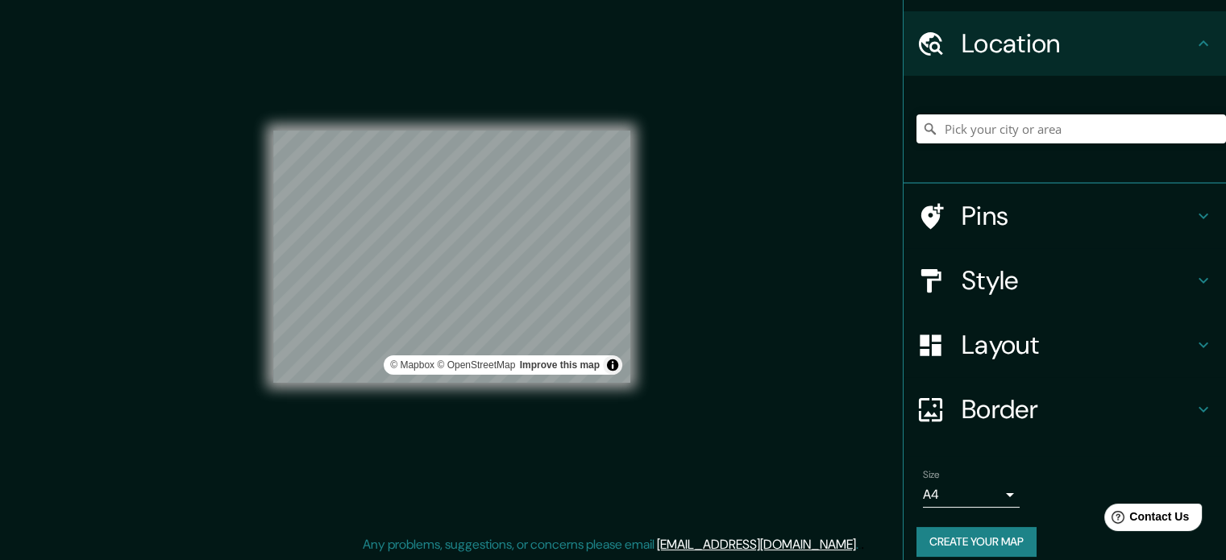
scroll to position [56, 0]
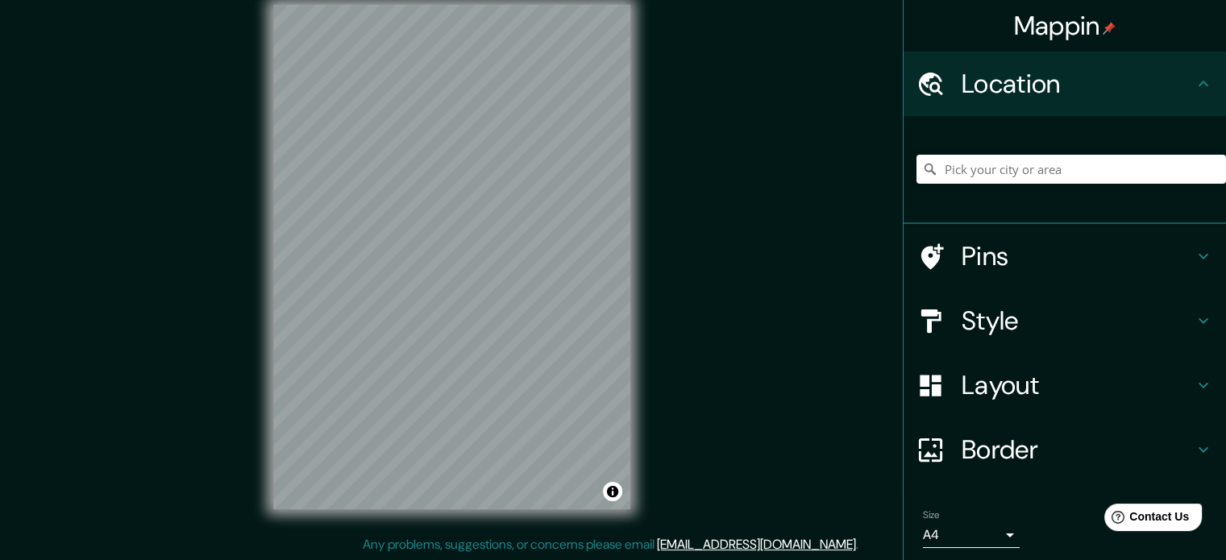
click at [985, 314] on h4 "Style" at bounding box center [1078, 321] width 232 height 32
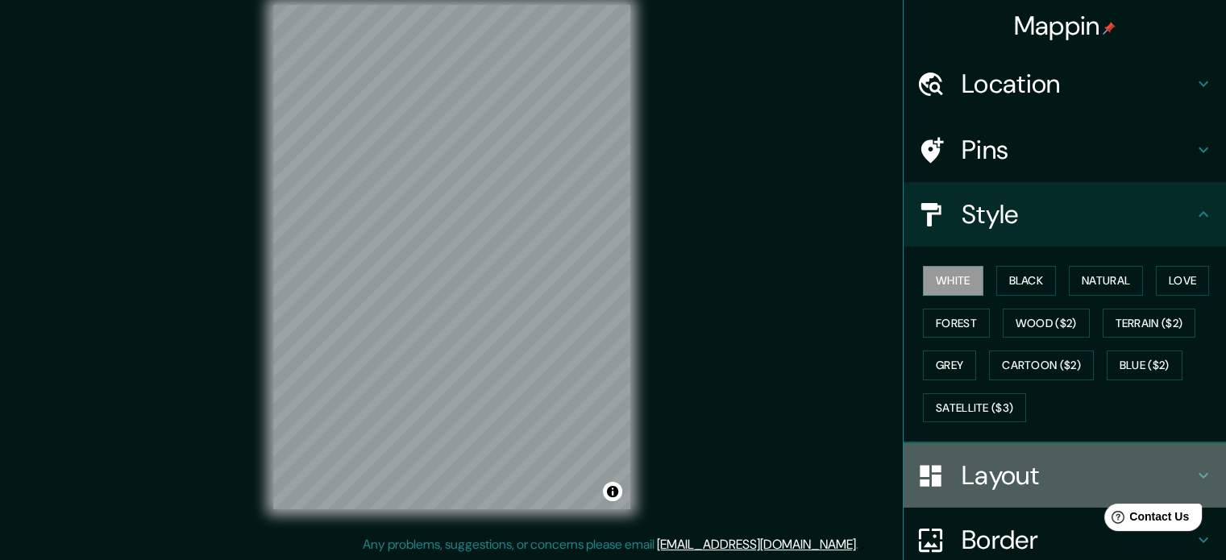
click at [991, 481] on h4 "Layout" at bounding box center [1078, 475] width 232 height 32
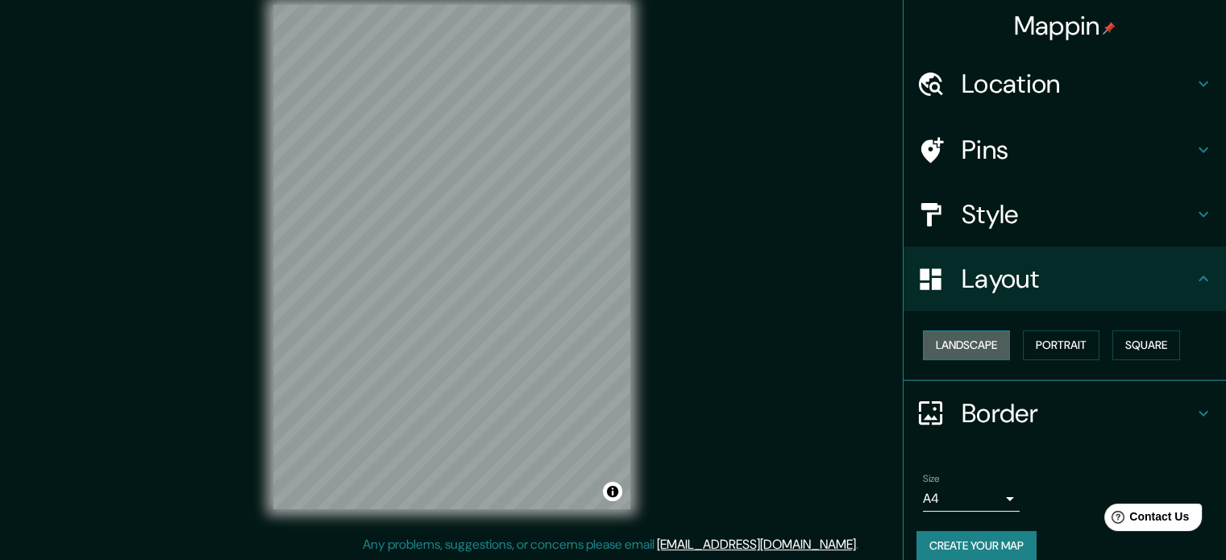
click at [948, 343] on button "Landscape" at bounding box center [966, 345] width 87 height 30
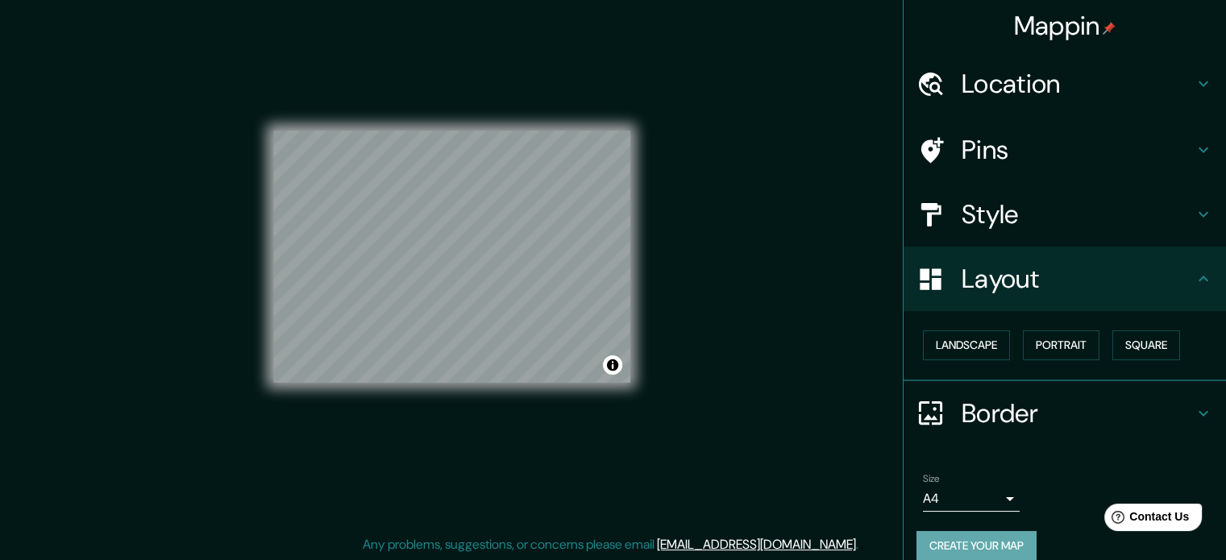
click at [972, 540] on button "Create your map" at bounding box center [976, 546] width 120 height 30
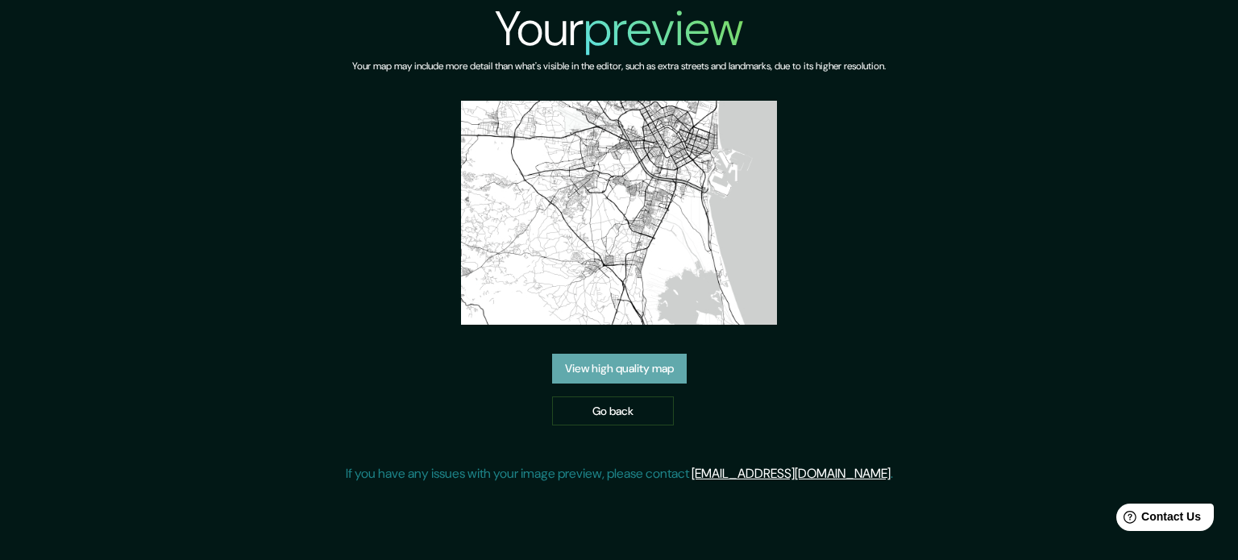
click at [628, 364] on link "View high quality map" at bounding box center [619, 369] width 135 height 30
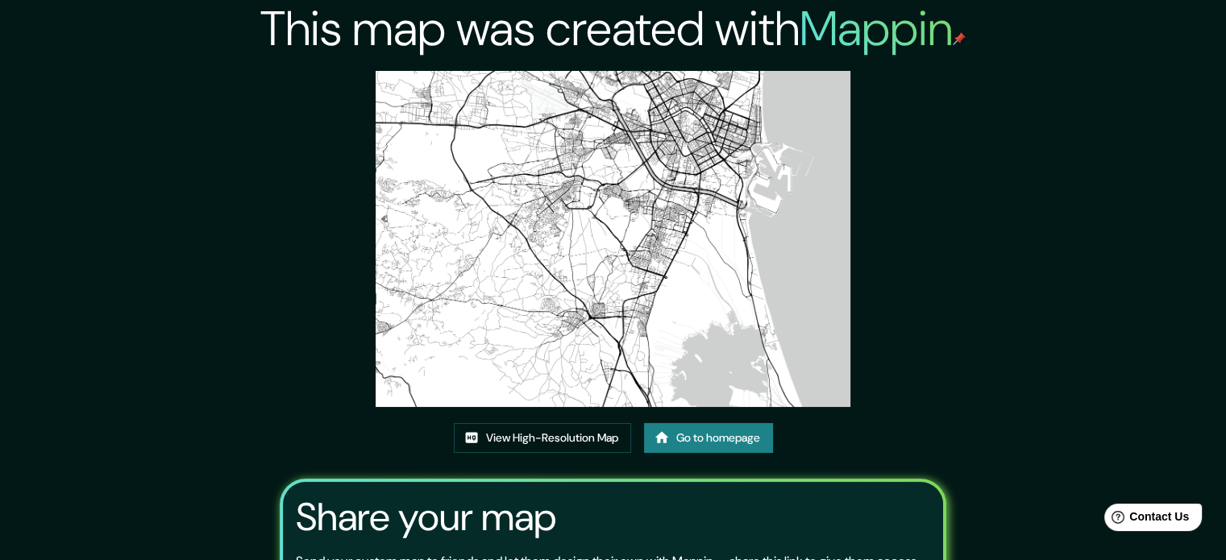
scroll to position [179, 0]
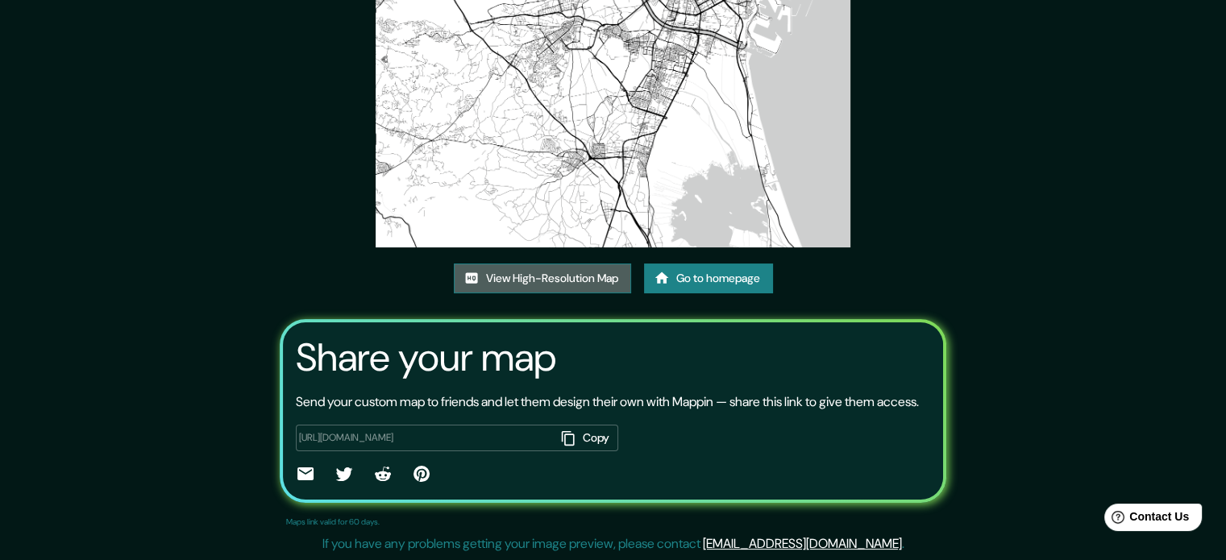
click at [580, 264] on link "View High-Resolution Map" at bounding box center [542, 279] width 177 height 30
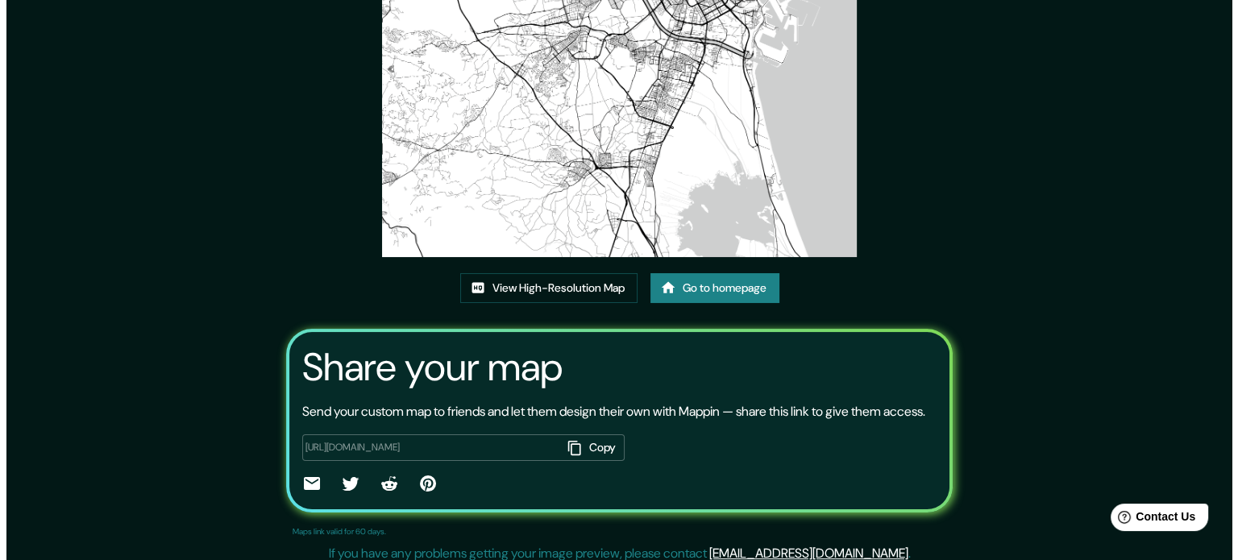
scroll to position [0, 0]
